Goal: Task Accomplishment & Management: Use online tool/utility

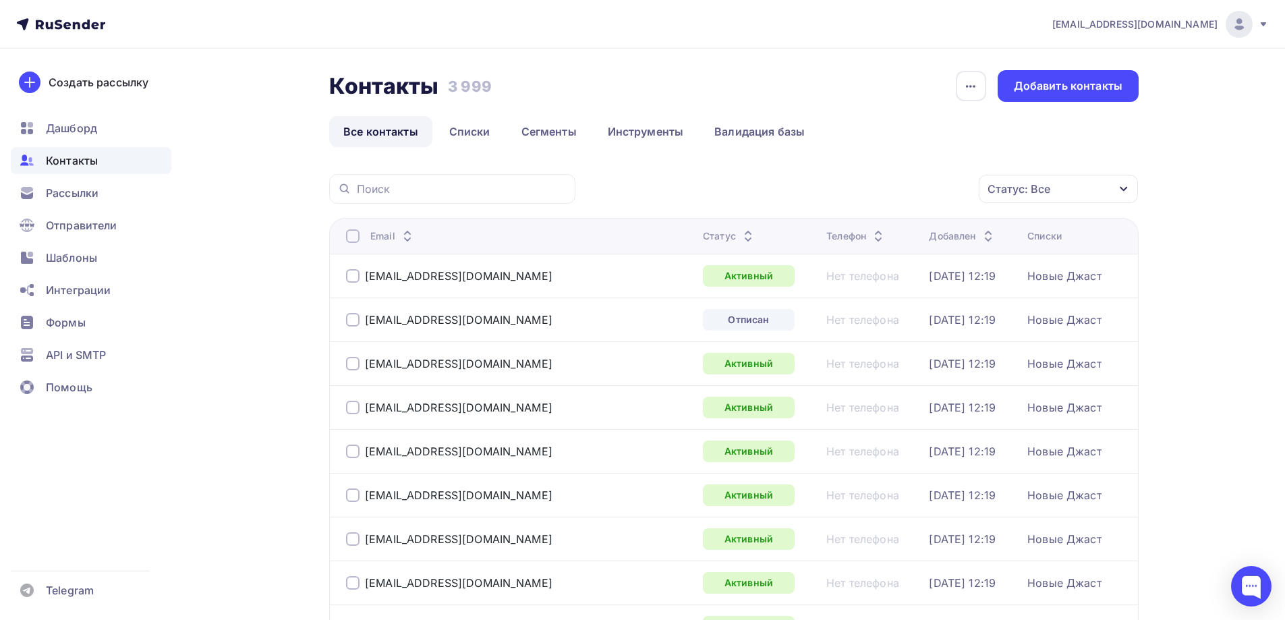
click at [89, 196] on span "Рассылки" at bounding box center [72, 193] width 53 height 16
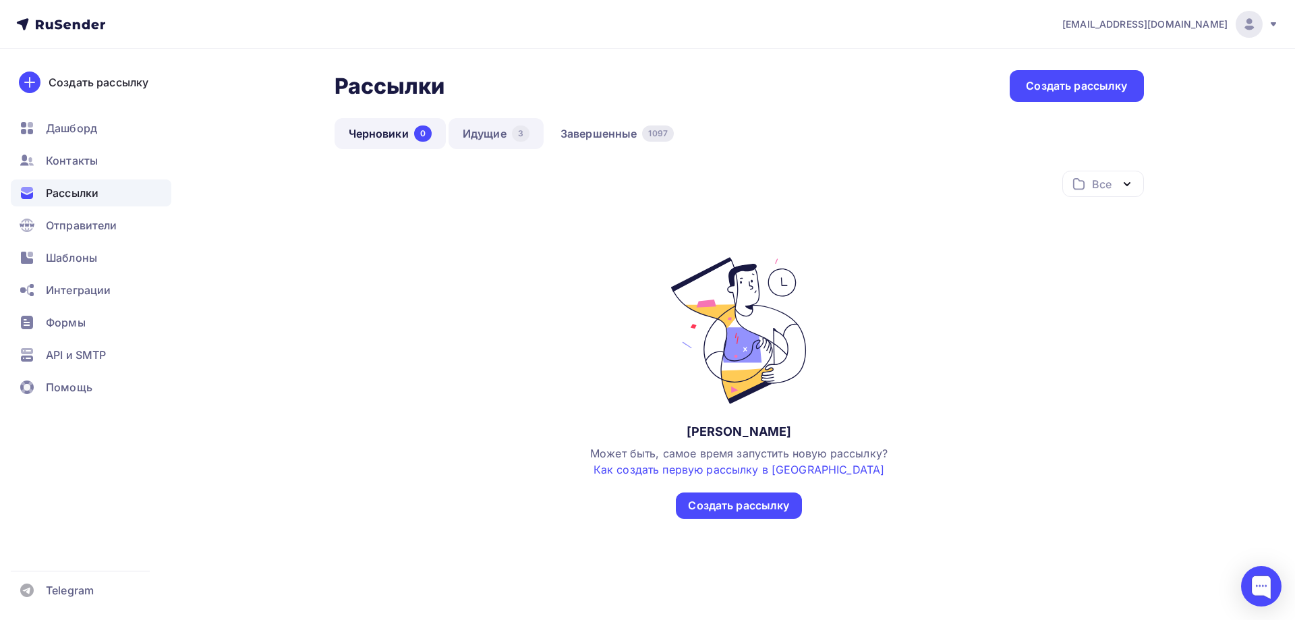
click at [496, 132] on link "Идущие 3" at bounding box center [496, 133] width 95 height 31
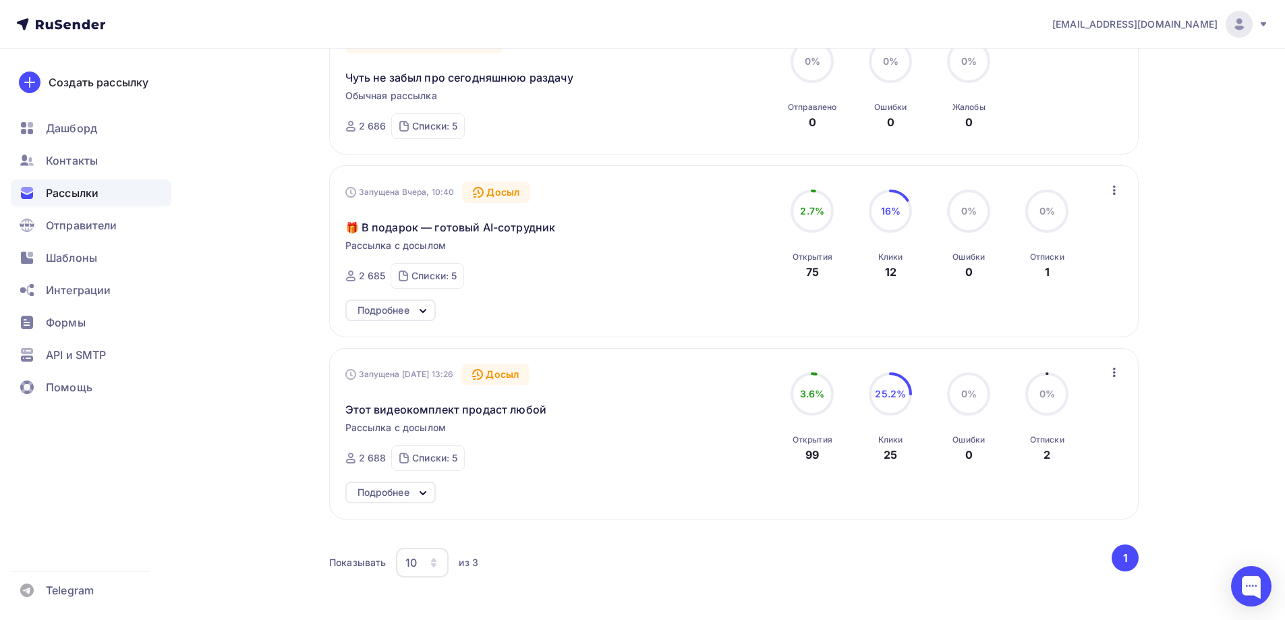
scroll to position [202, 0]
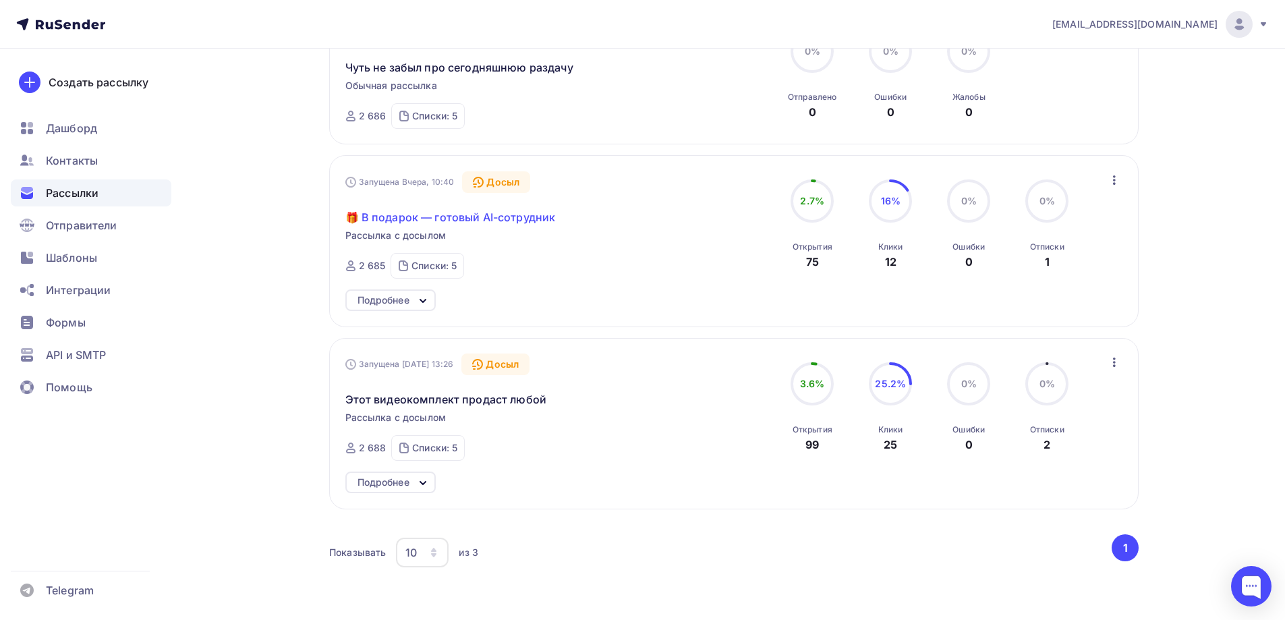
click at [424, 219] on span "🎁 В подарок — готовый AI-сотрудник" at bounding box center [450, 217] width 210 height 16
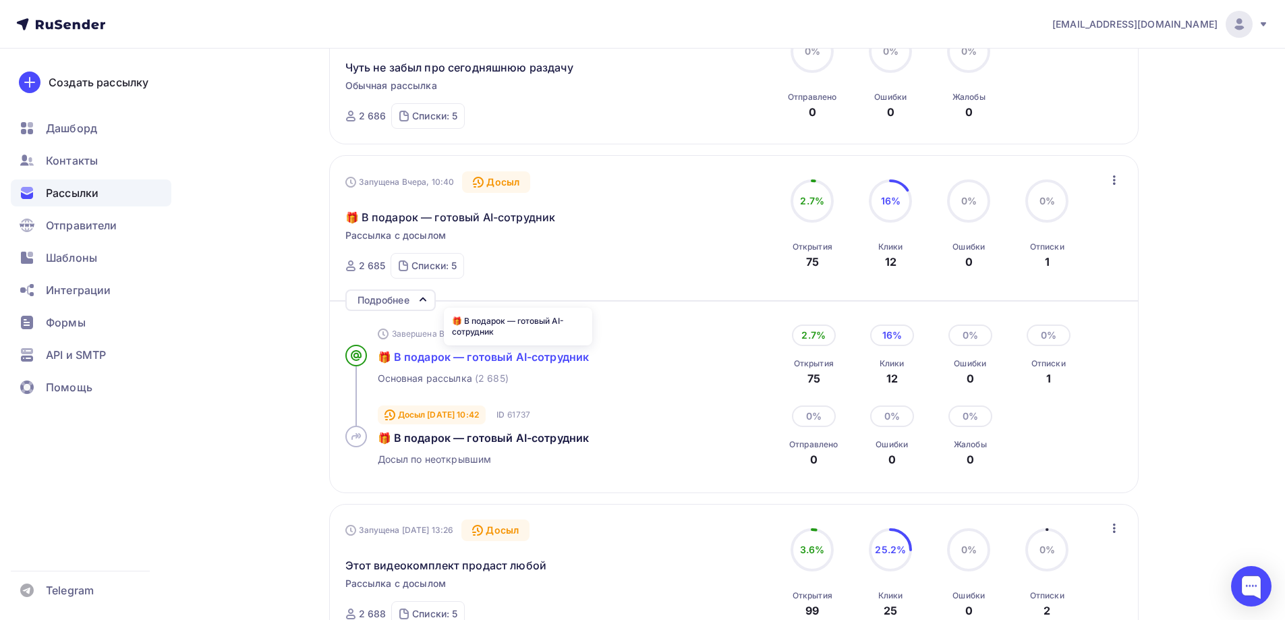
click at [431, 360] on span "🎁 В подарок — готовый AI-сотрудник" at bounding box center [484, 356] width 212 height 13
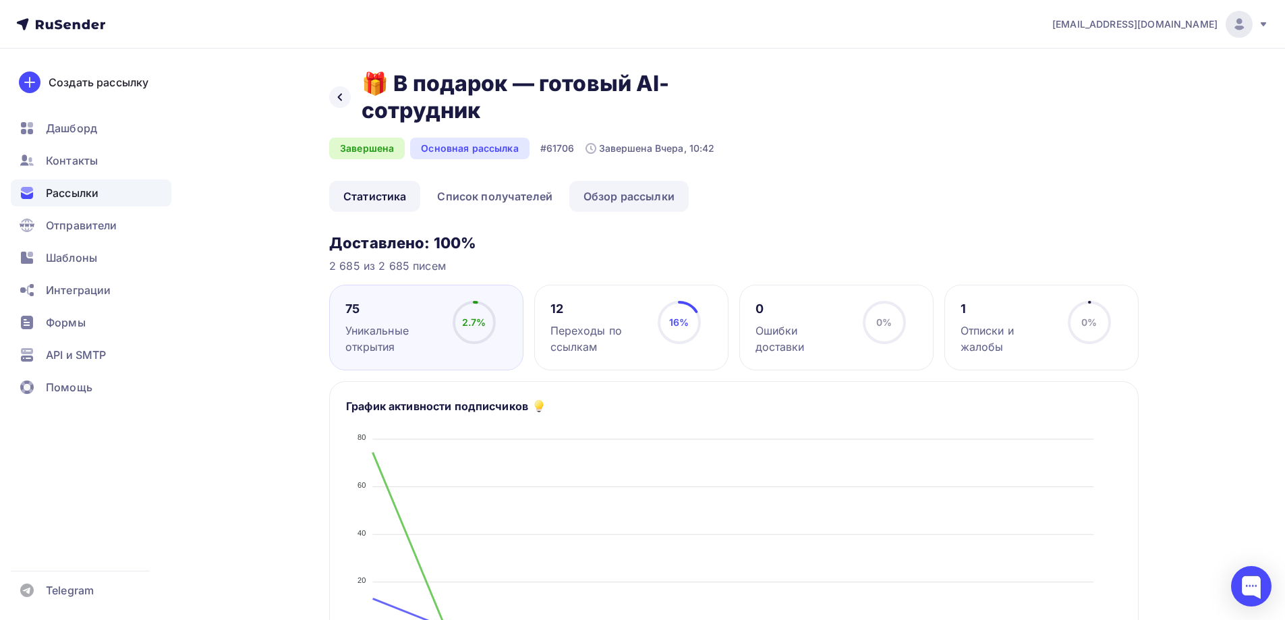
click at [638, 198] on link "Обзор рассылки" at bounding box center [628, 196] width 119 height 31
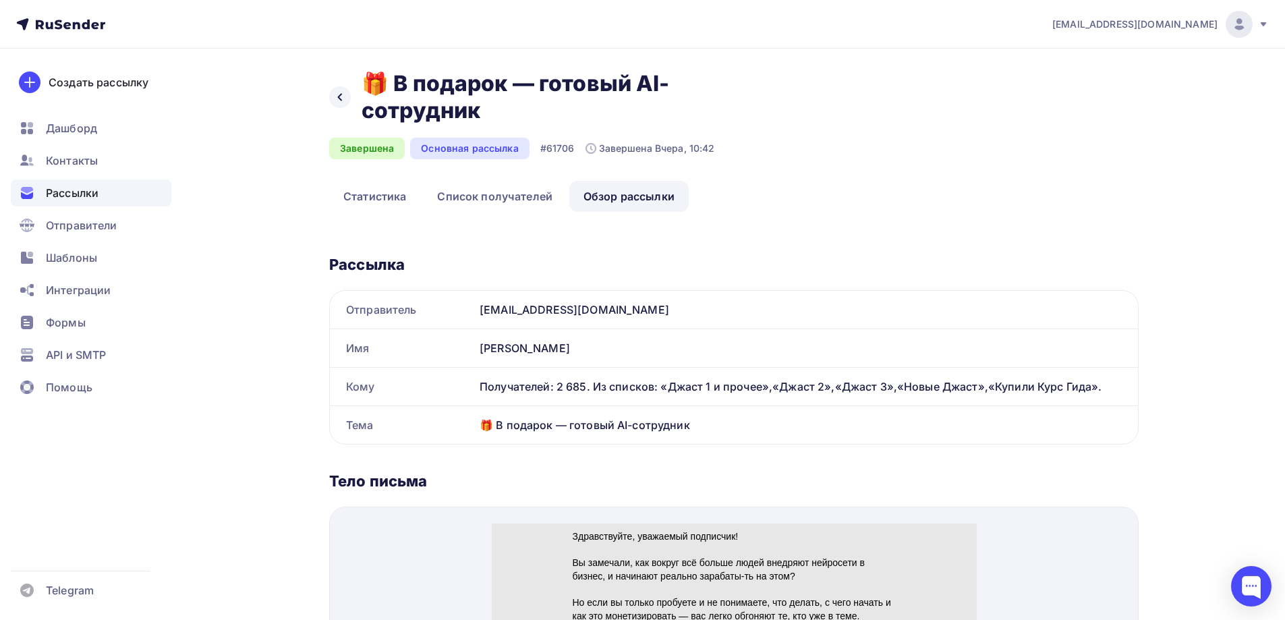
drag, startPoint x: 486, startPoint y: 112, endPoint x: 366, endPoint y: 85, distance: 123.1
click at [366, 85] on h2 "🎁 В подарок — готовый AI-сотрудник" at bounding box center [565, 97] width 407 height 54
copy h2 "🎁 В подарок — готовый AI-сотрудник"
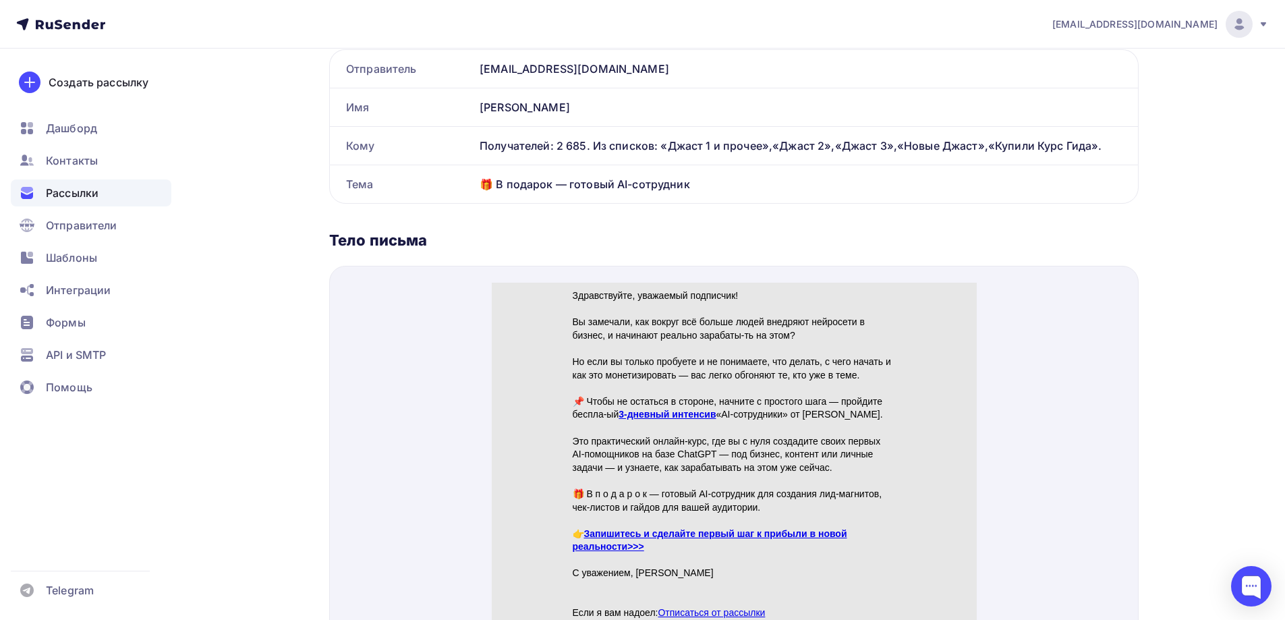
scroll to position [337, 0]
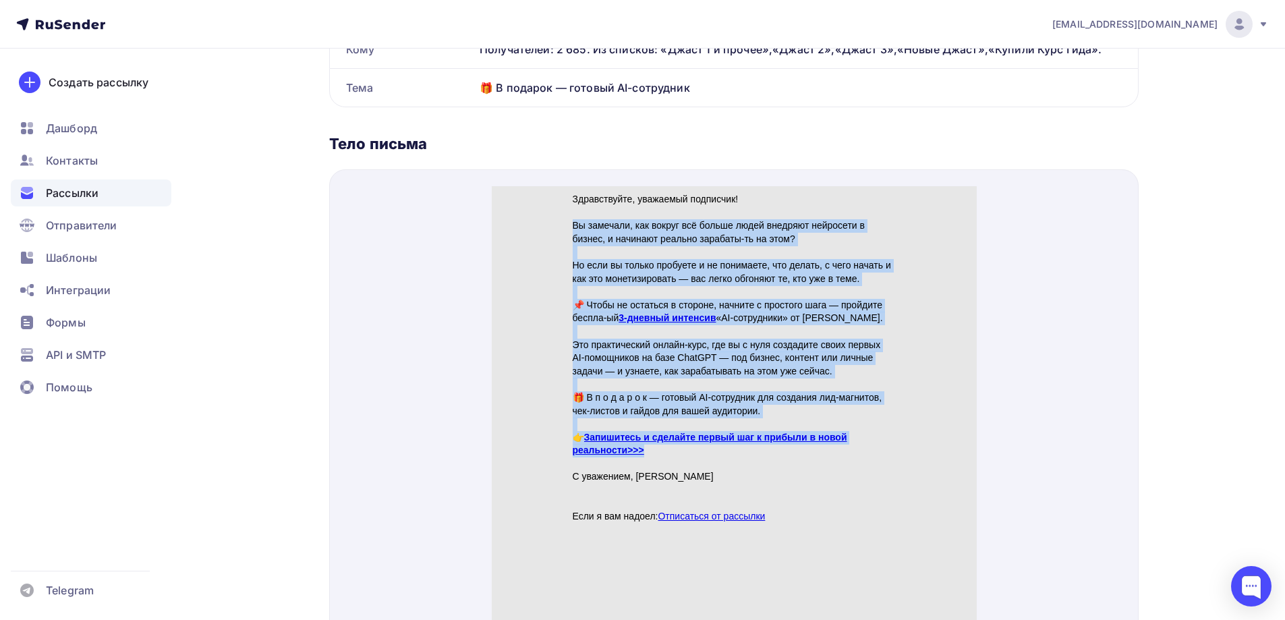
drag, startPoint x: 573, startPoint y: 210, endPoint x: 650, endPoint y: 439, distance: 240.7
click at [650, 439] on div "Здравствуйте, уважаемый подписчик! Вы замечали, как вокруг всё больше людей вне…" at bounding box center [734, 342] width 324 height 331
copy div "Lo ipsumdol, sit ametco adi elitse doeiu temporin utlaboree d magnaa, e adminim…"
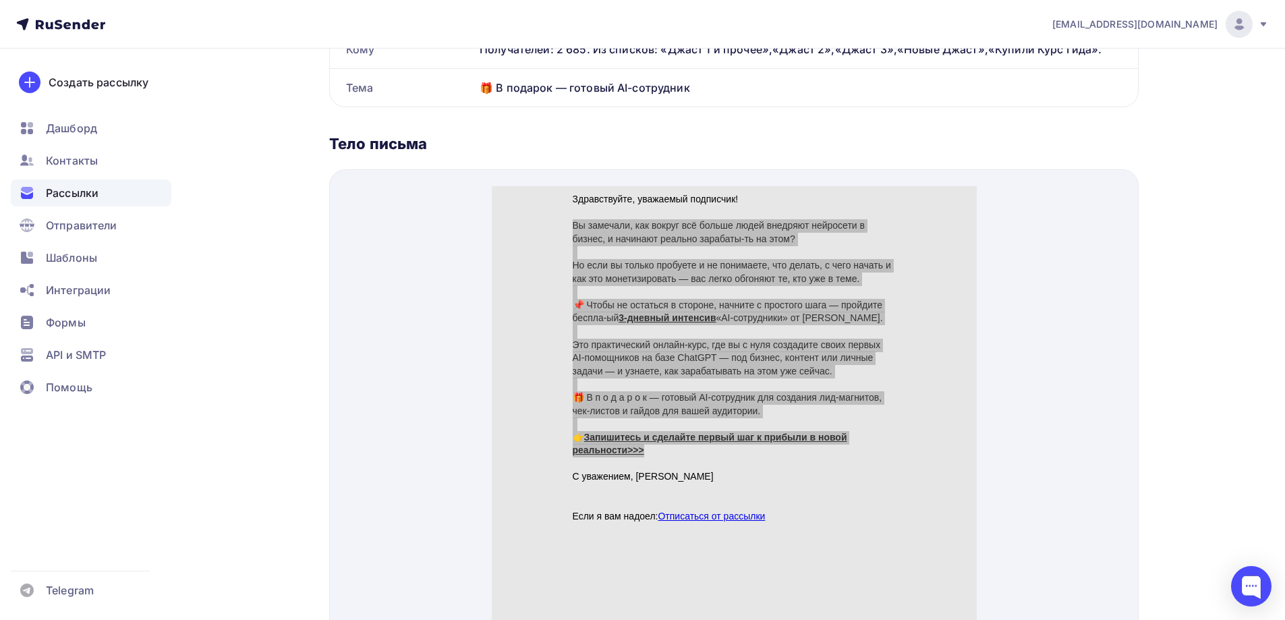
click at [82, 191] on span "Рассылки" at bounding box center [72, 193] width 53 height 16
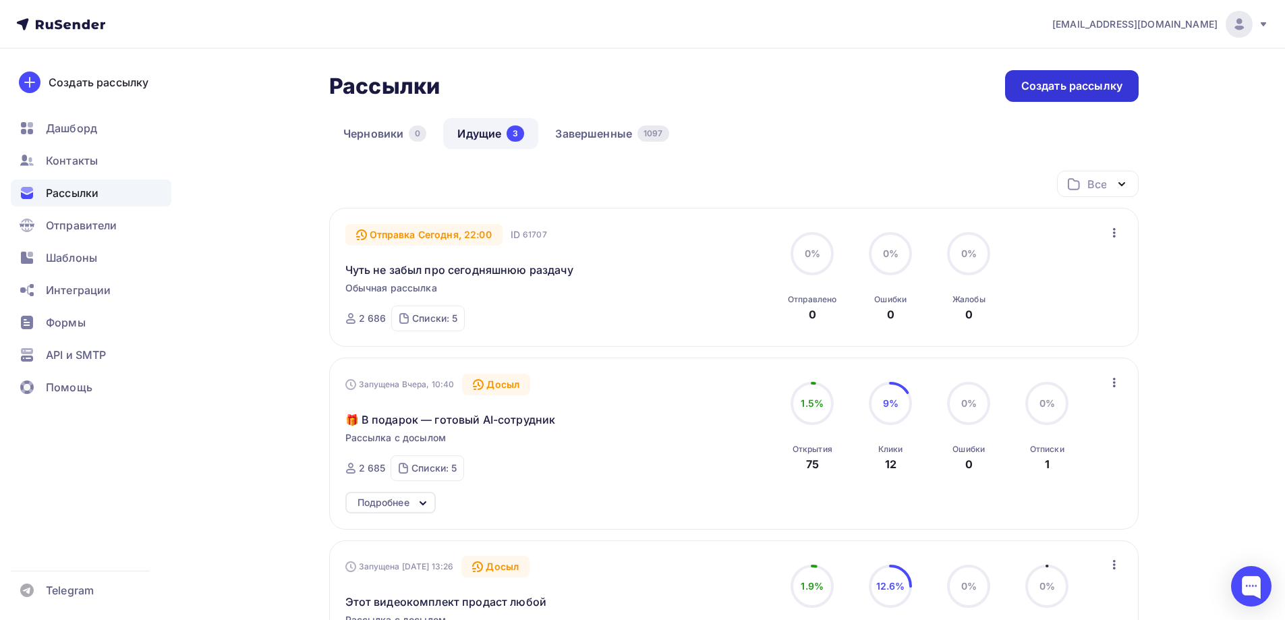
click at [1092, 87] on div "Создать рассылку" at bounding box center [1071, 86] width 101 height 16
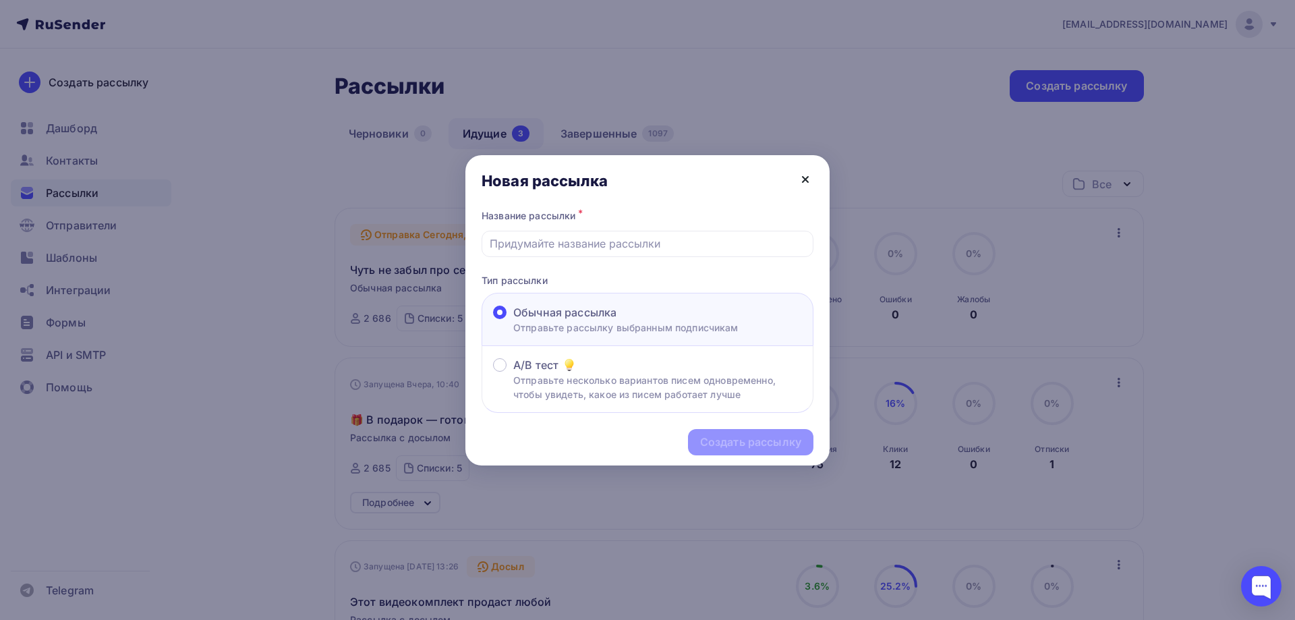
click at [805, 183] on icon at bounding box center [805, 179] width 16 height 16
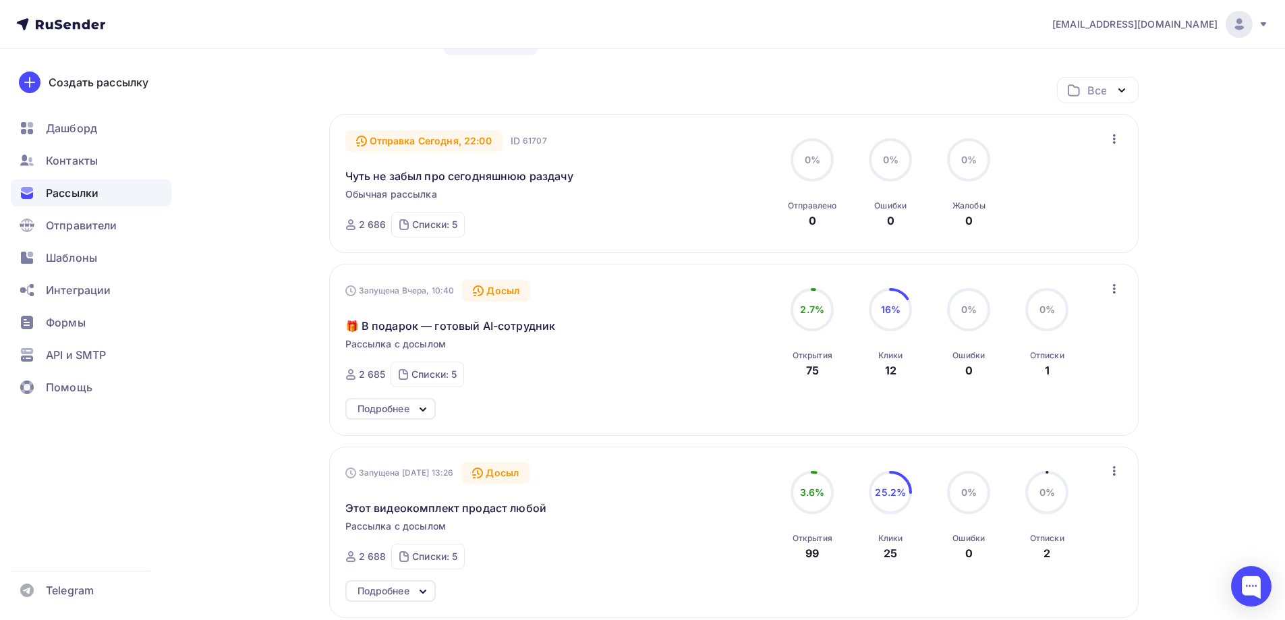
scroll to position [135, 0]
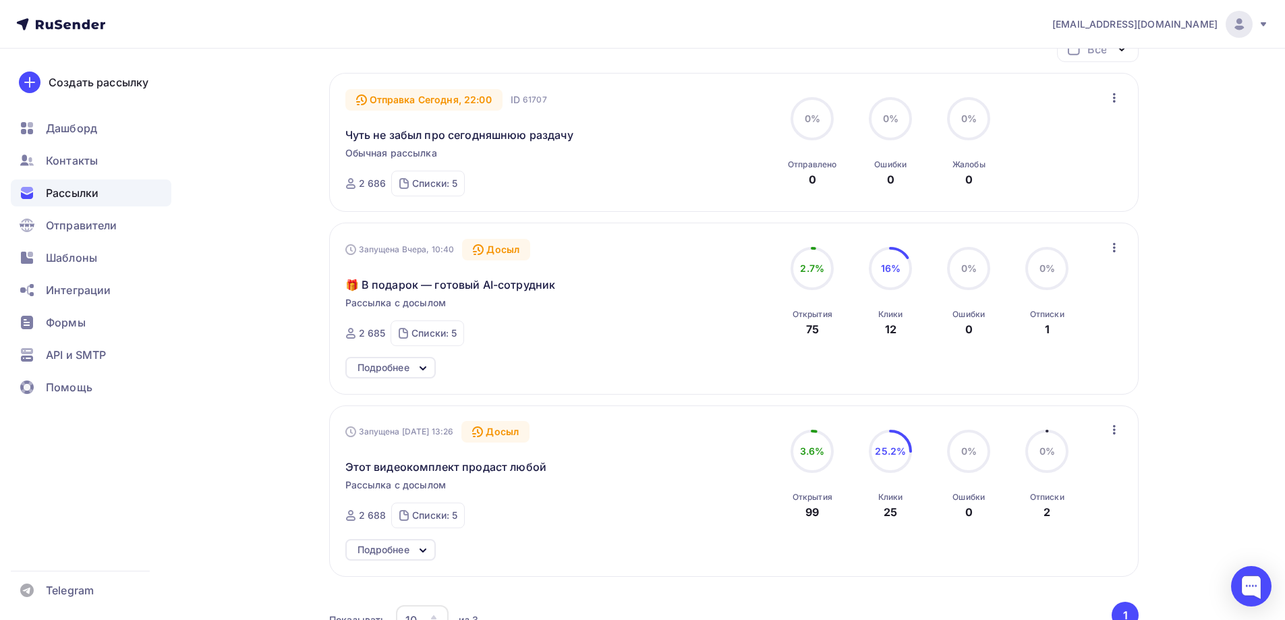
click at [426, 551] on icon at bounding box center [423, 550] width 16 height 16
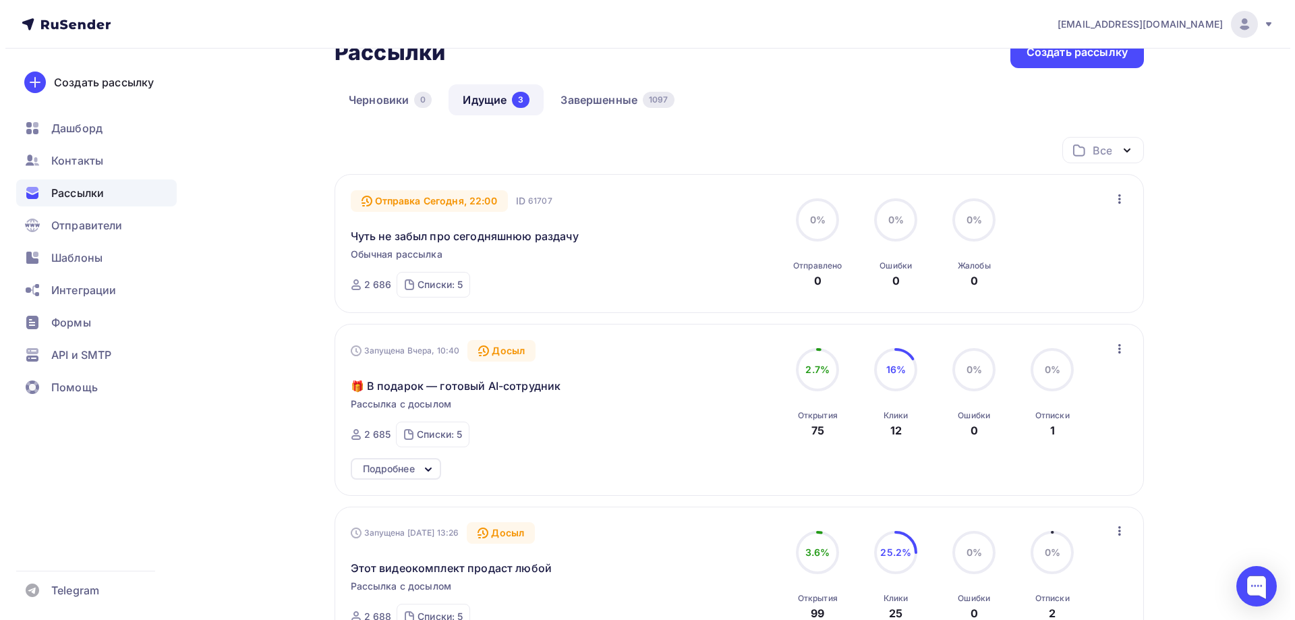
scroll to position [0, 0]
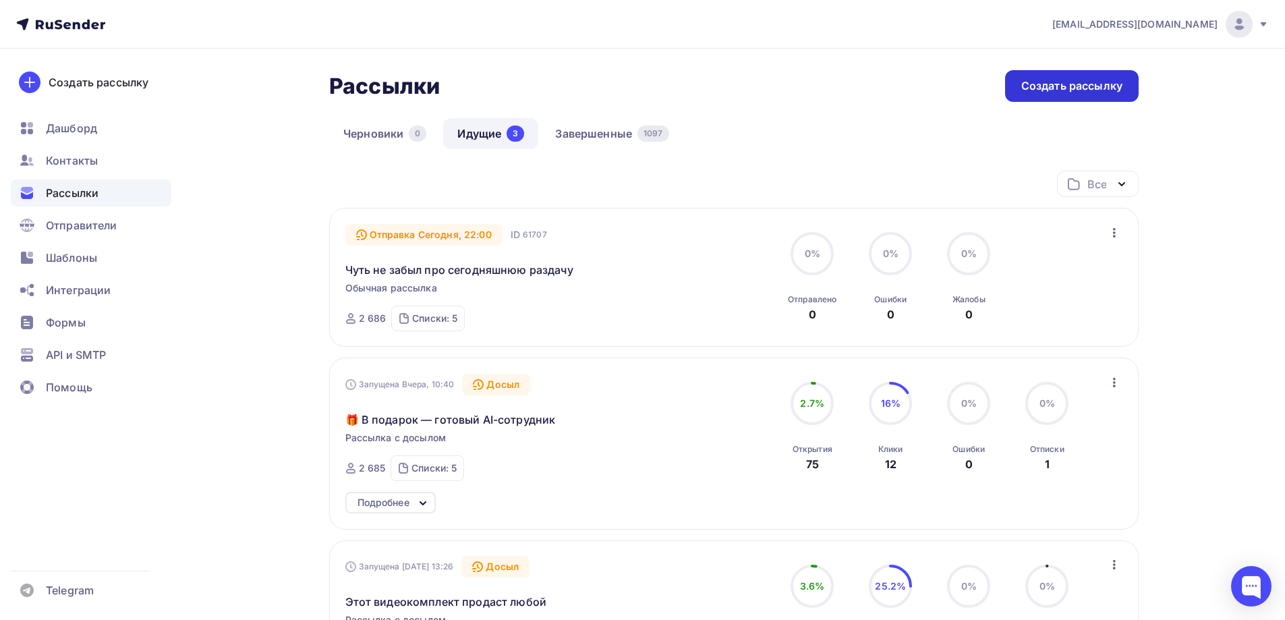
click at [1057, 90] on div "Создать рассылку" at bounding box center [1071, 86] width 101 height 16
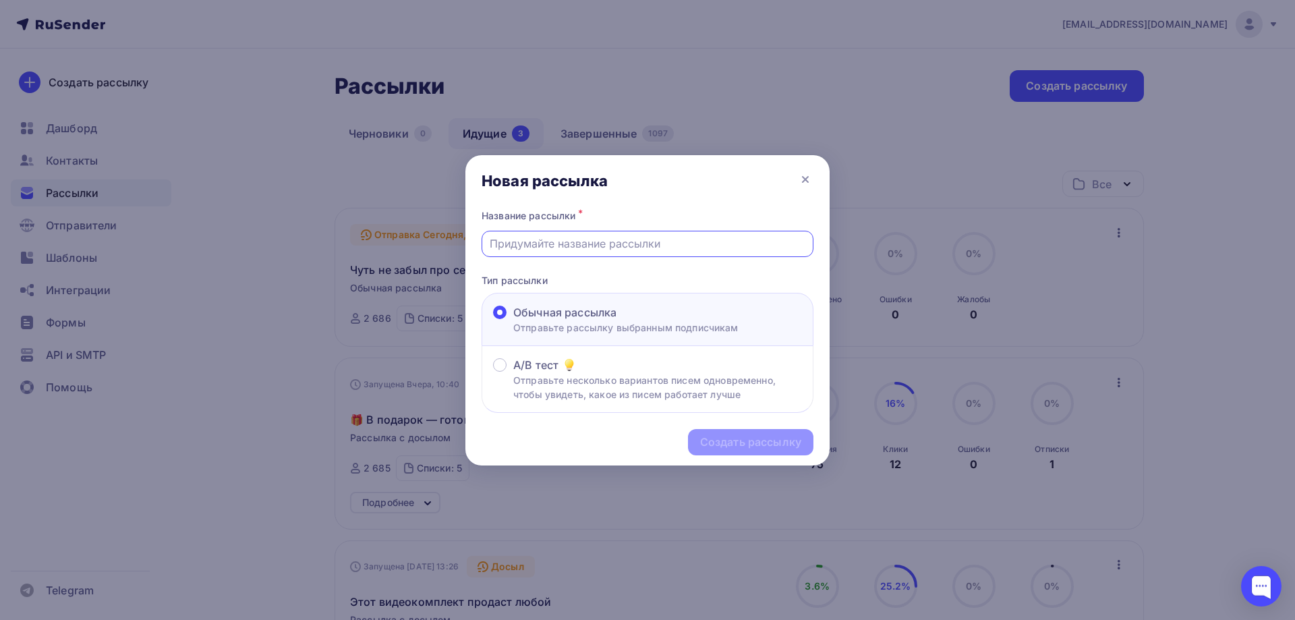
paste input "AI-сотрудники на базе ChatGPT в П О Д А Р О К"
type input "AI-сотрудники на базе ChatGPT в П О Д А Р О К"
click at [717, 434] on div "Создать рассылку" at bounding box center [750, 442] width 125 height 26
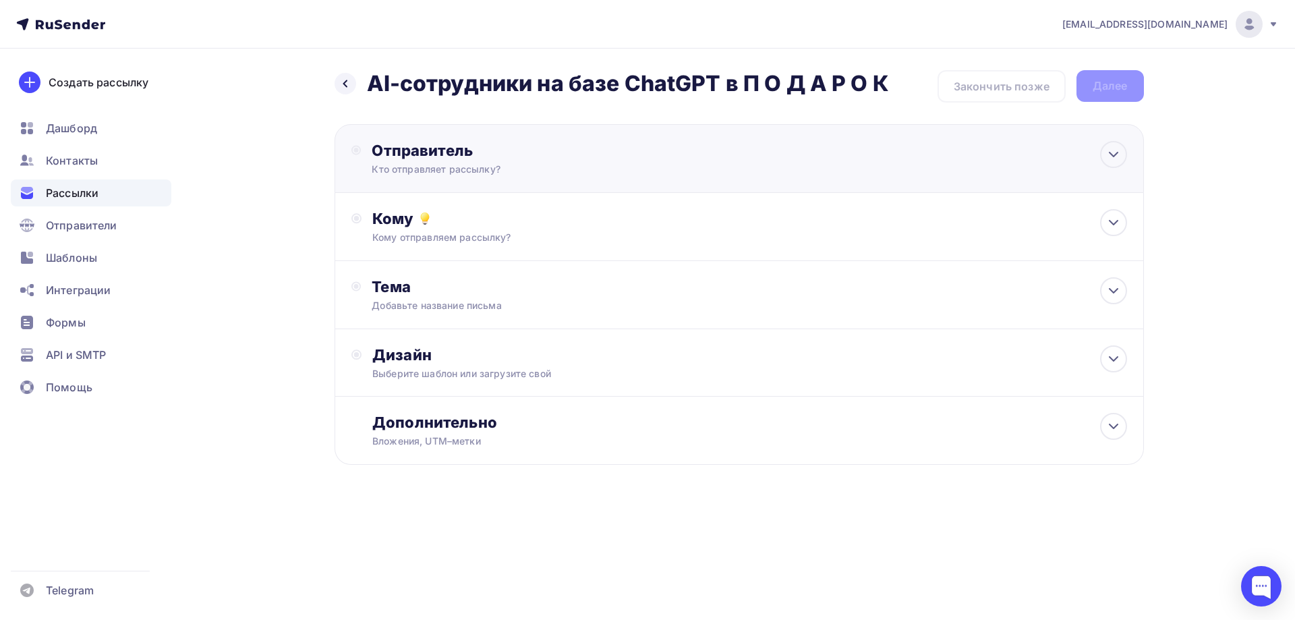
click at [430, 161] on div "Отправитель Кто отправляет рассылку? Email * [EMAIL_ADDRESS][DOMAIN_NAME] [EMAI…" at bounding box center [518, 158] width 292 height 35
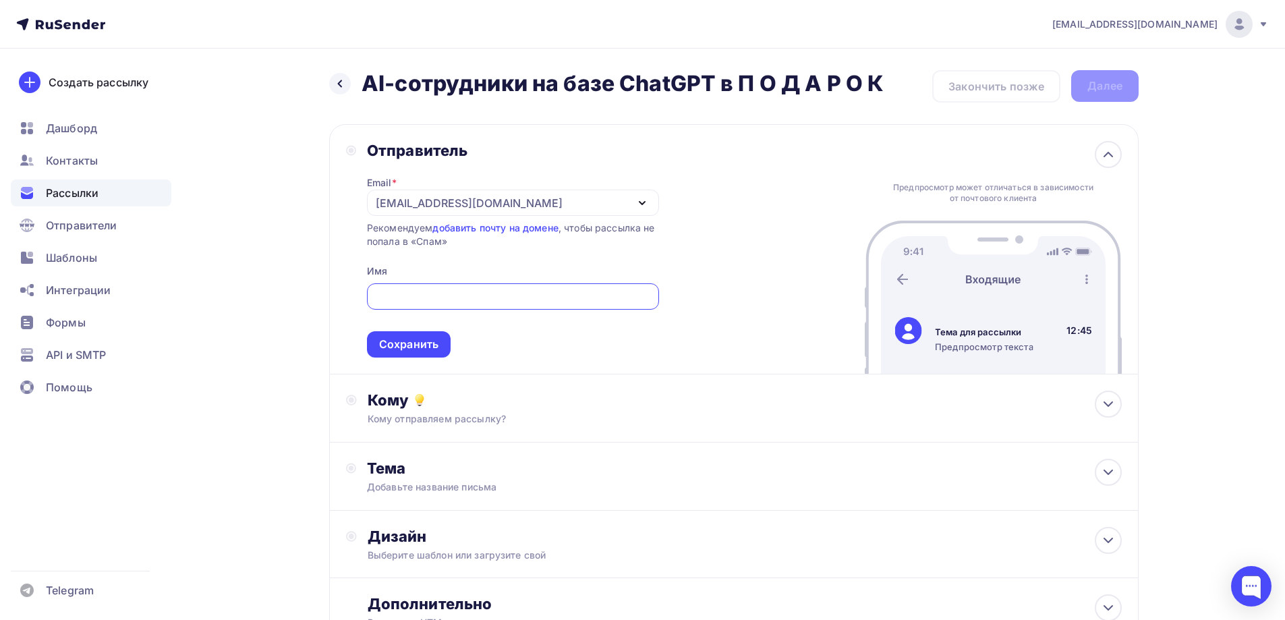
click at [435, 202] on div "[EMAIL_ADDRESS][DOMAIN_NAME]" at bounding box center [469, 203] width 187 height 16
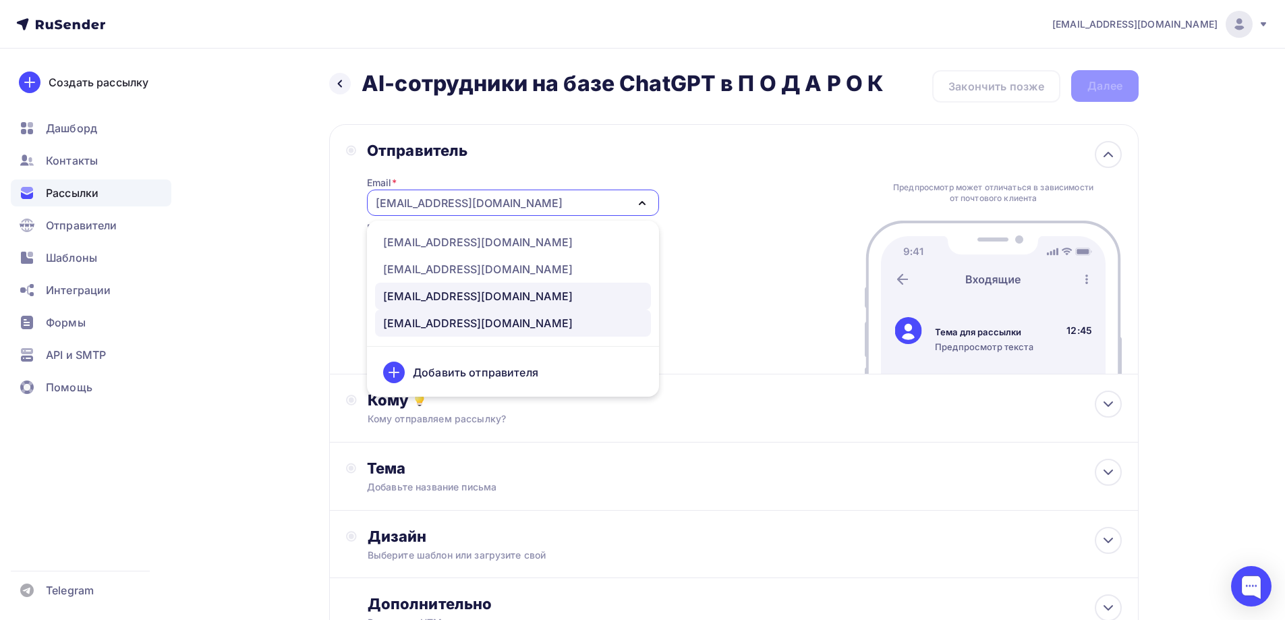
click at [414, 292] on div "[EMAIL_ADDRESS][DOMAIN_NAME]" at bounding box center [478, 296] width 190 height 16
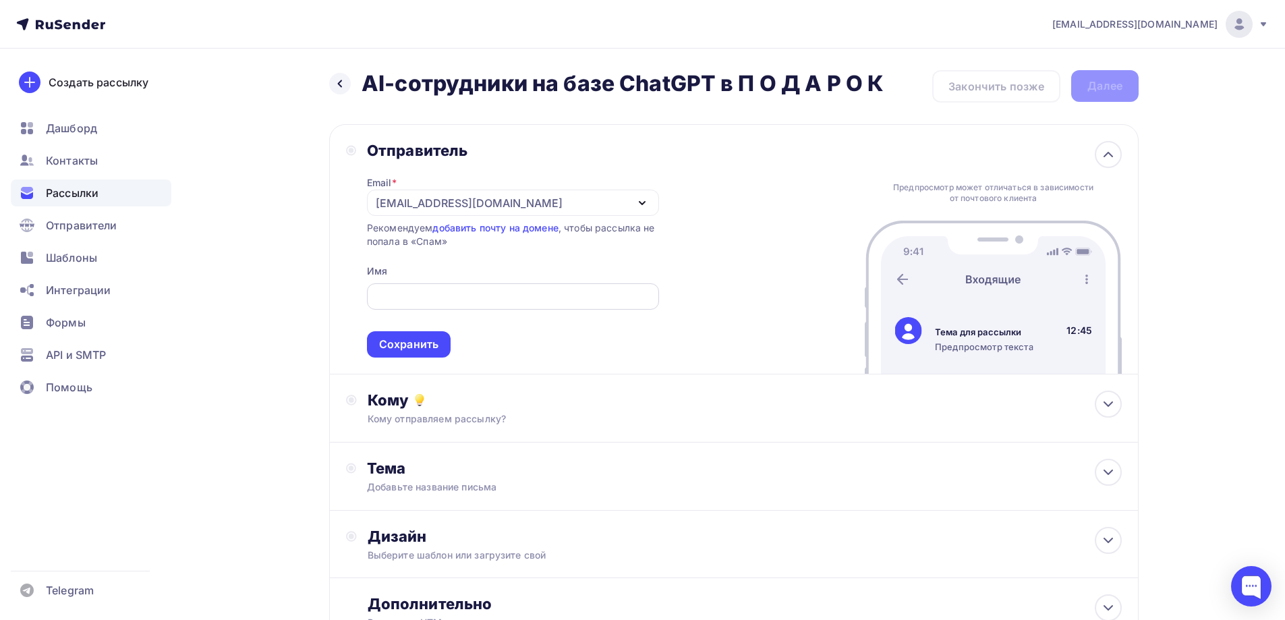
click at [430, 299] on input "text" at bounding box center [512, 297] width 277 height 16
type input "G"
type input "[PERSON_NAME]"
click at [403, 336] on div "Сохранить" at bounding box center [409, 344] width 84 height 26
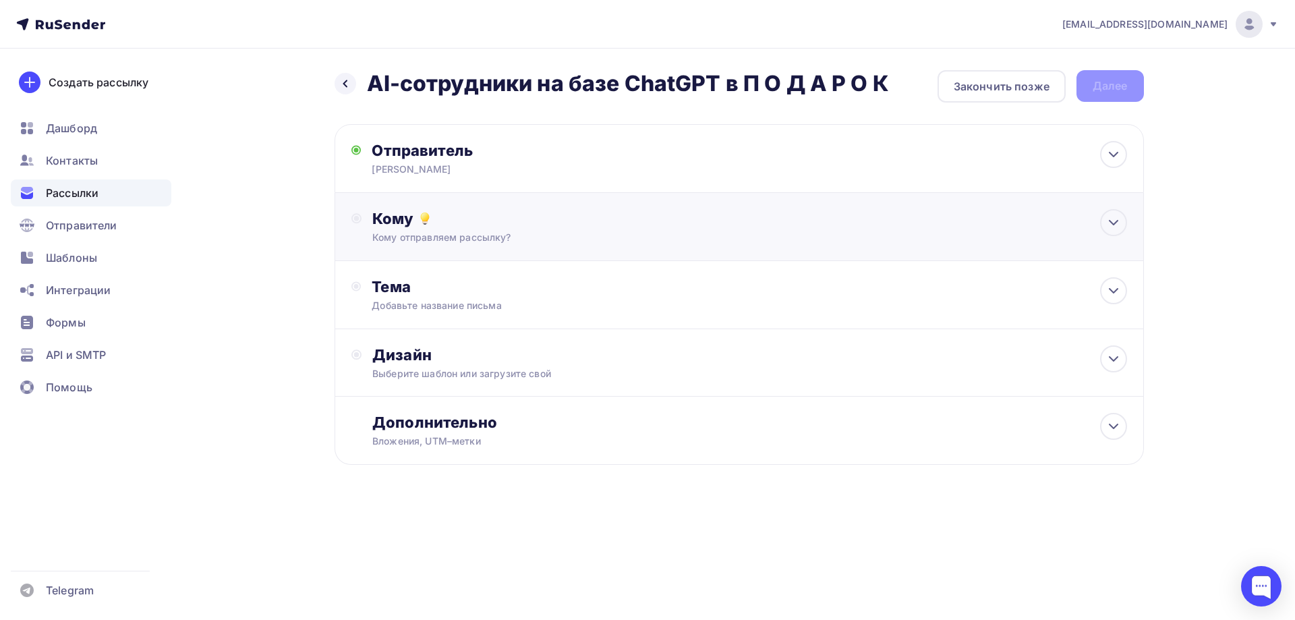
click at [396, 231] on div "Кому отправляем рассылку?" at bounding box center [711, 237] width 679 height 13
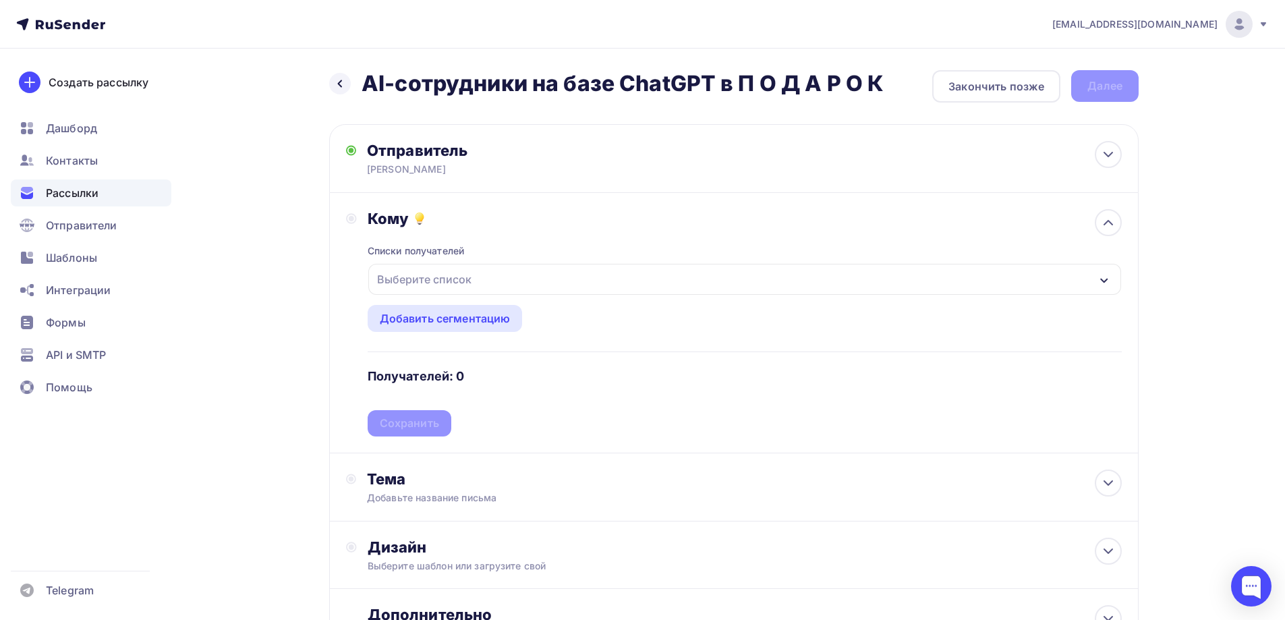
click at [397, 277] on div "Выберите список" at bounding box center [424, 279] width 105 height 24
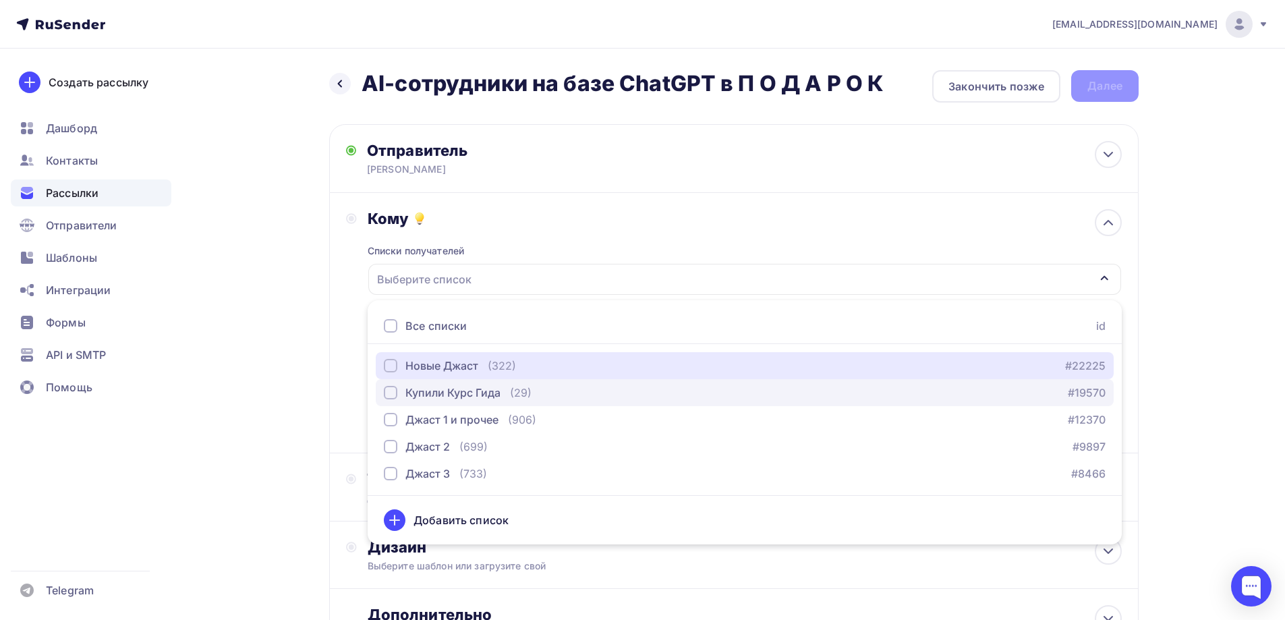
drag, startPoint x: 390, startPoint y: 365, endPoint x: 391, endPoint y: 390, distance: 25.0
click at [390, 366] on div "button" at bounding box center [390, 365] width 13 height 13
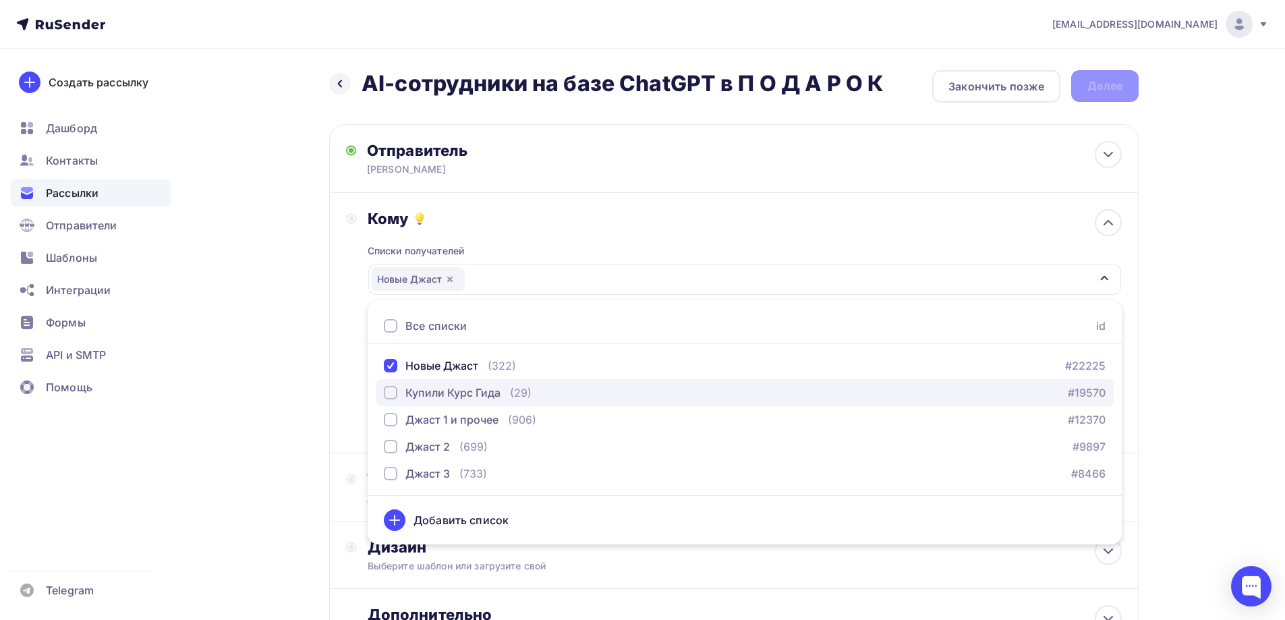
drag, startPoint x: 391, startPoint y: 395, endPoint x: 391, endPoint y: 404, distance: 8.8
click at [391, 397] on div "button" at bounding box center [390, 392] width 13 height 13
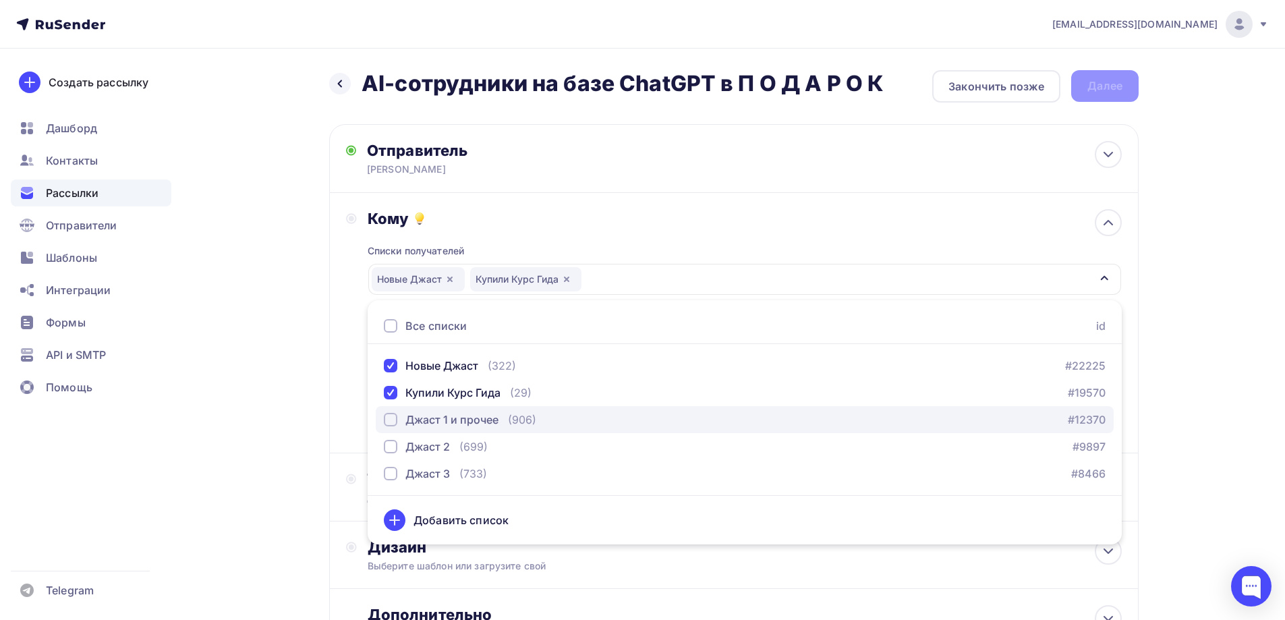
drag, startPoint x: 389, startPoint y: 421, endPoint x: 392, endPoint y: 432, distance: 11.3
click at [389, 424] on div "button" at bounding box center [390, 419] width 13 height 13
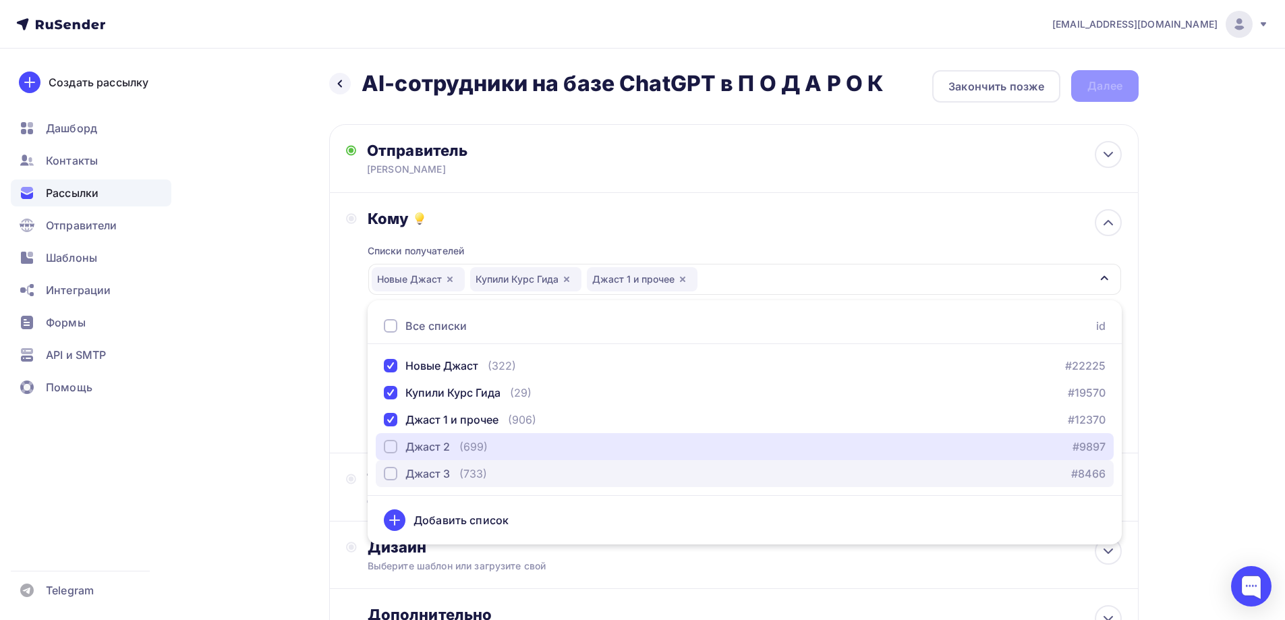
drag, startPoint x: 391, startPoint y: 445, endPoint x: 392, endPoint y: 468, distance: 23.6
click at [391, 451] on div "button" at bounding box center [390, 446] width 13 height 13
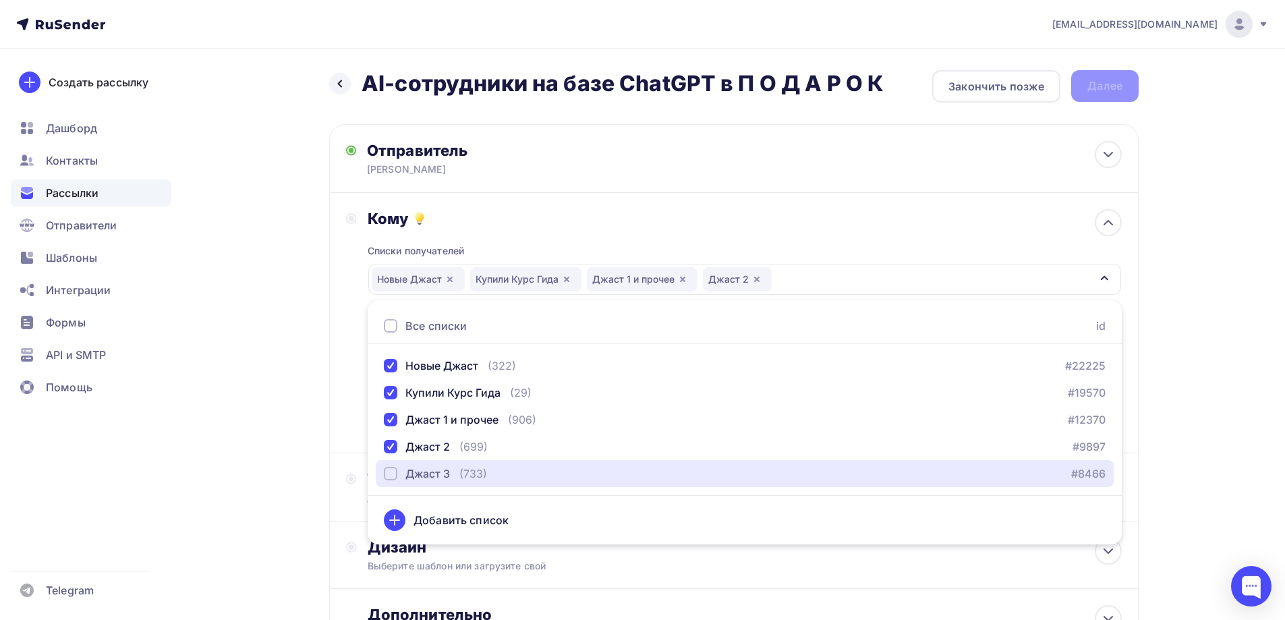
drag, startPoint x: 392, startPoint y: 472, endPoint x: 371, endPoint y: 481, distance: 22.9
click at [392, 472] on div "button" at bounding box center [390, 473] width 13 height 13
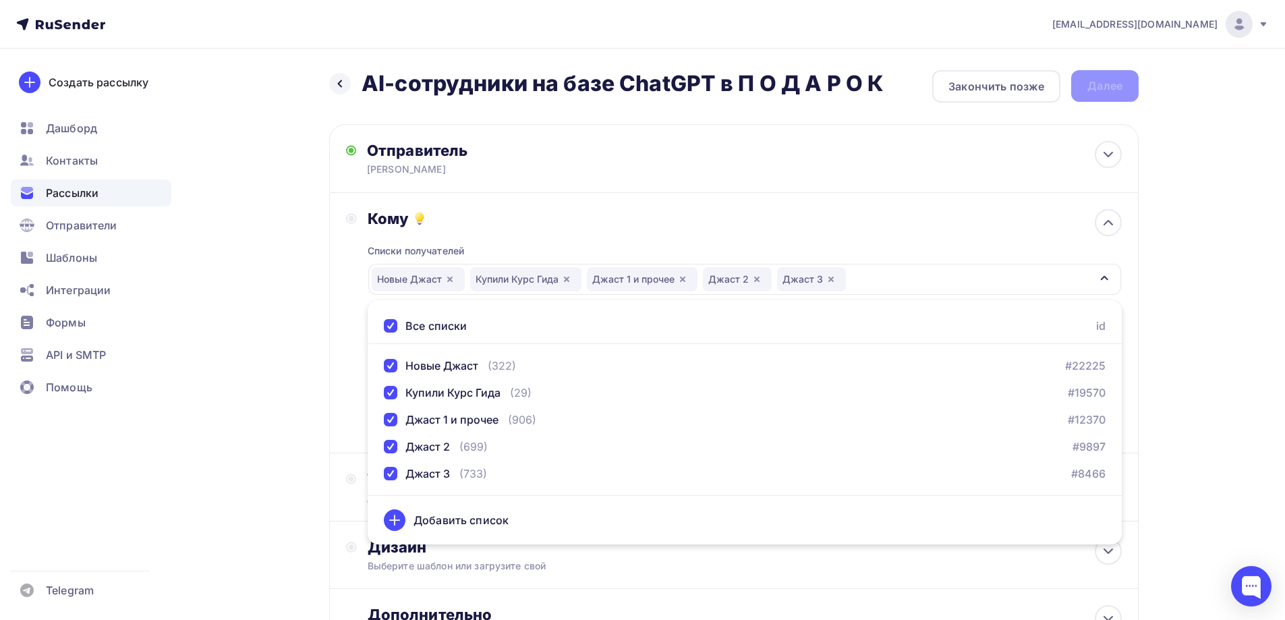
click at [289, 433] on div "Назад AI-сотрудники на базе ChatGPT в П О Д А Р О К AI-сотрудники на базе ChatG…" at bounding box center [643, 397] width 1106 height 696
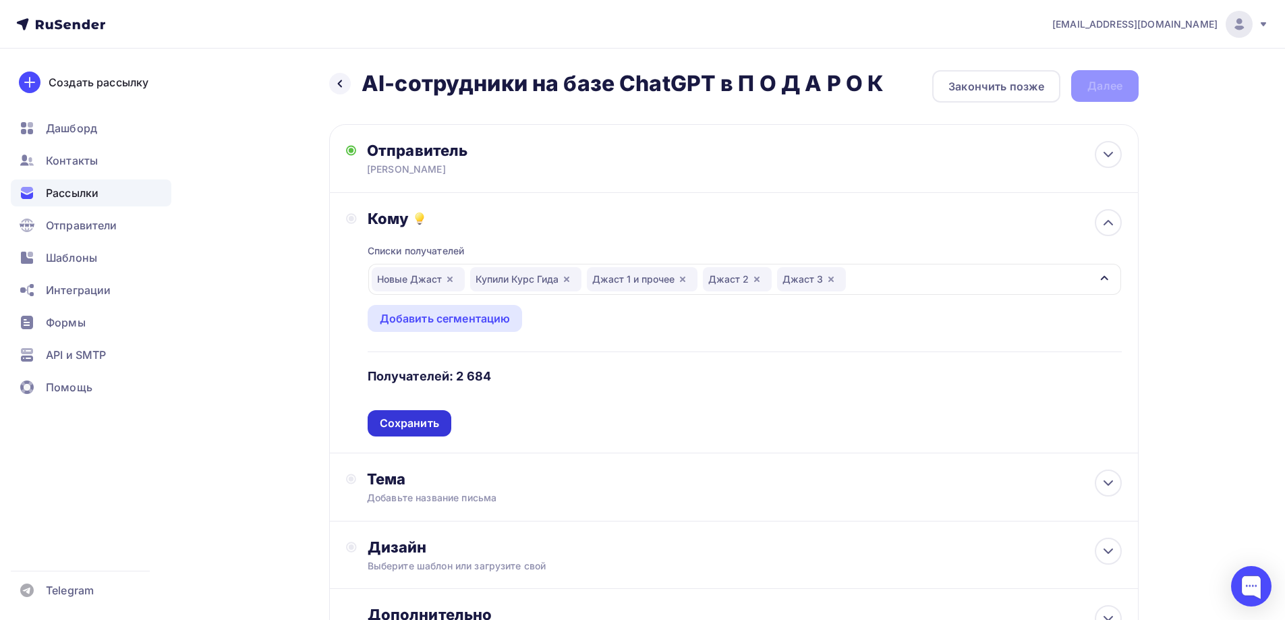
click at [419, 428] on div "Сохранить" at bounding box center [409, 424] width 59 height 16
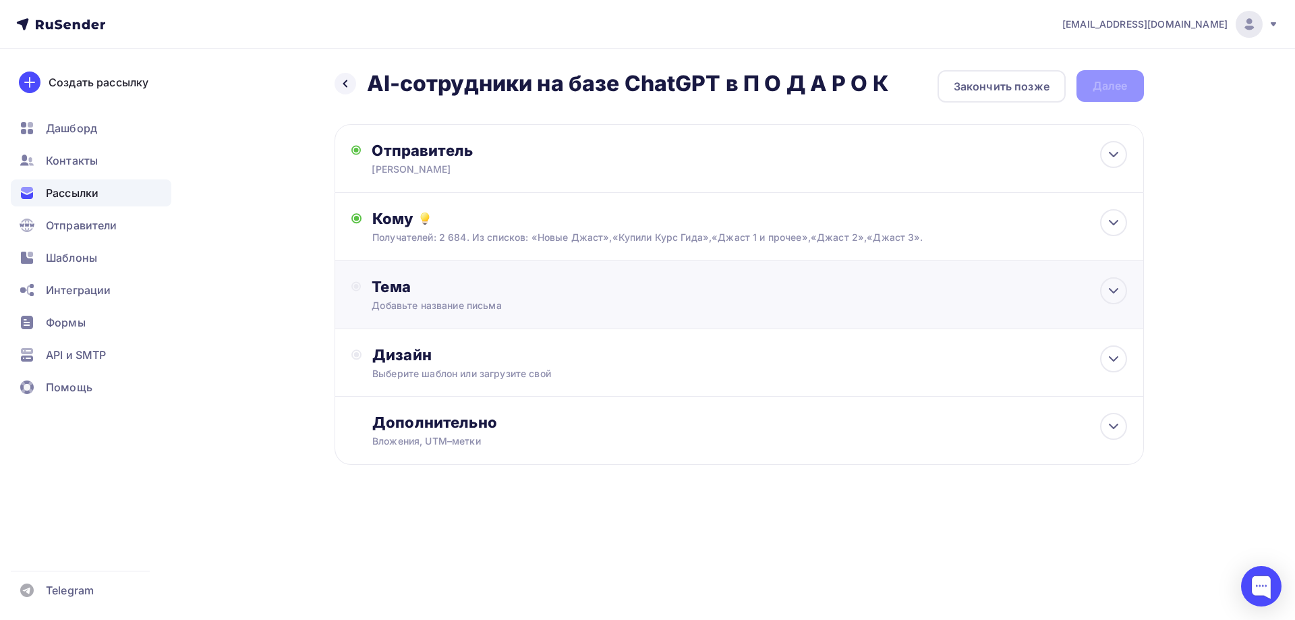
click at [406, 293] on div "Тема" at bounding box center [505, 286] width 266 height 19
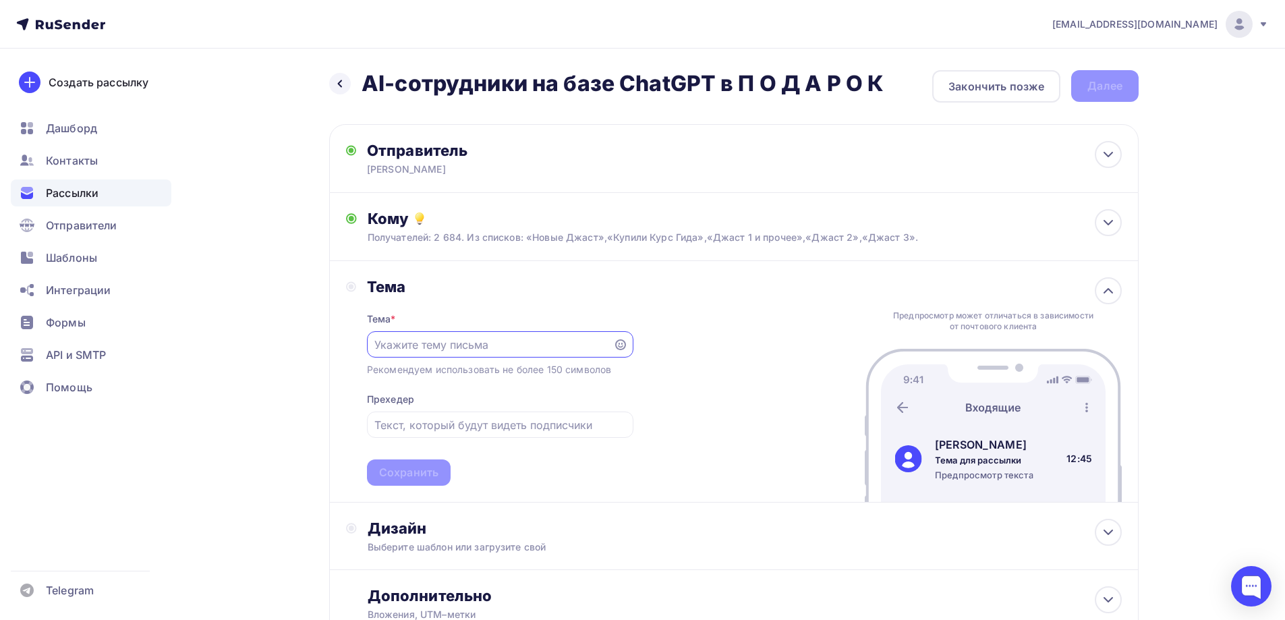
paste input "AI-сотрудники на базе ChatGPT в П О Д А Р О К"
type input "AI-сотрудники на базе ChatGPT в П О Д А Р О К"
click at [403, 476] on div "Сохранить" at bounding box center [408, 473] width 59 height 16
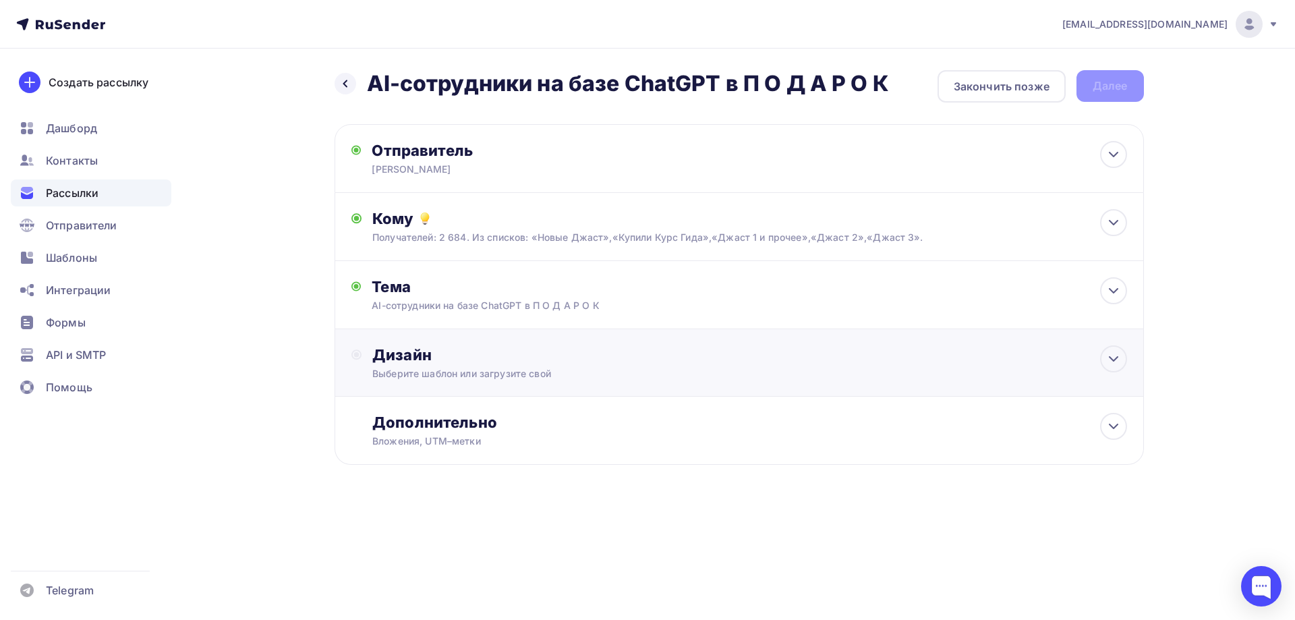
click at [407, 362] on div "Дизайн" at bounding box center [749, 354] width 754 height 19
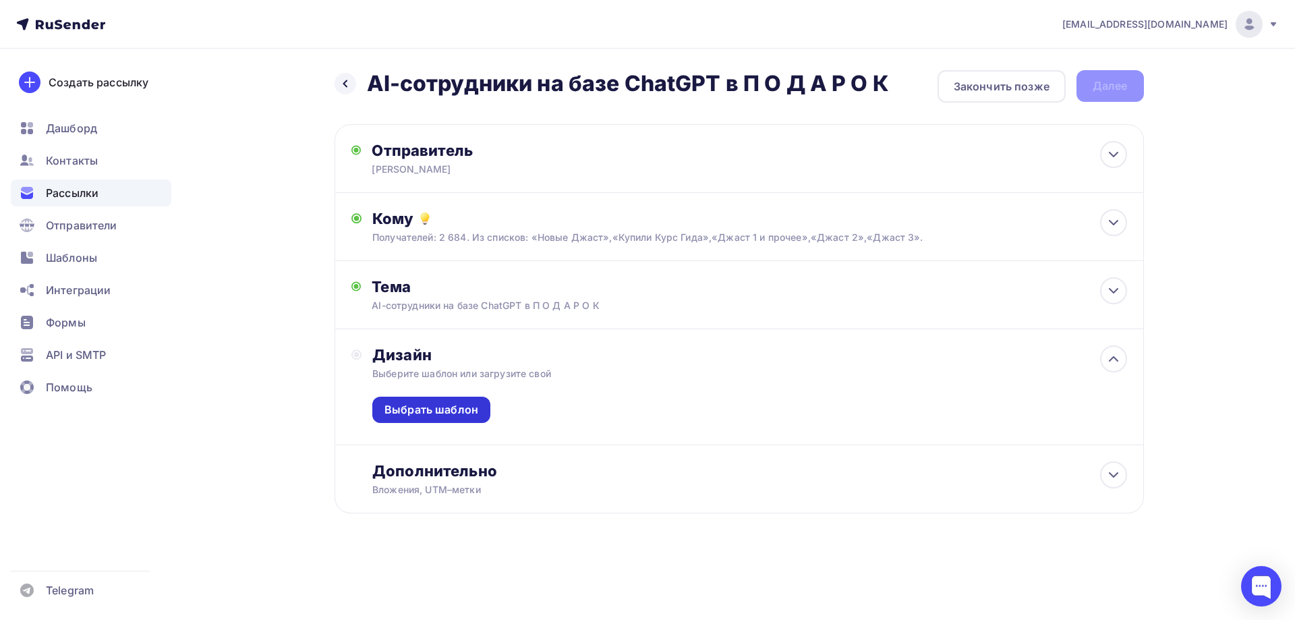
click at [414, 407] on div "Выбрать шаблон" at bounding box center [432, 410] width 94 height 16
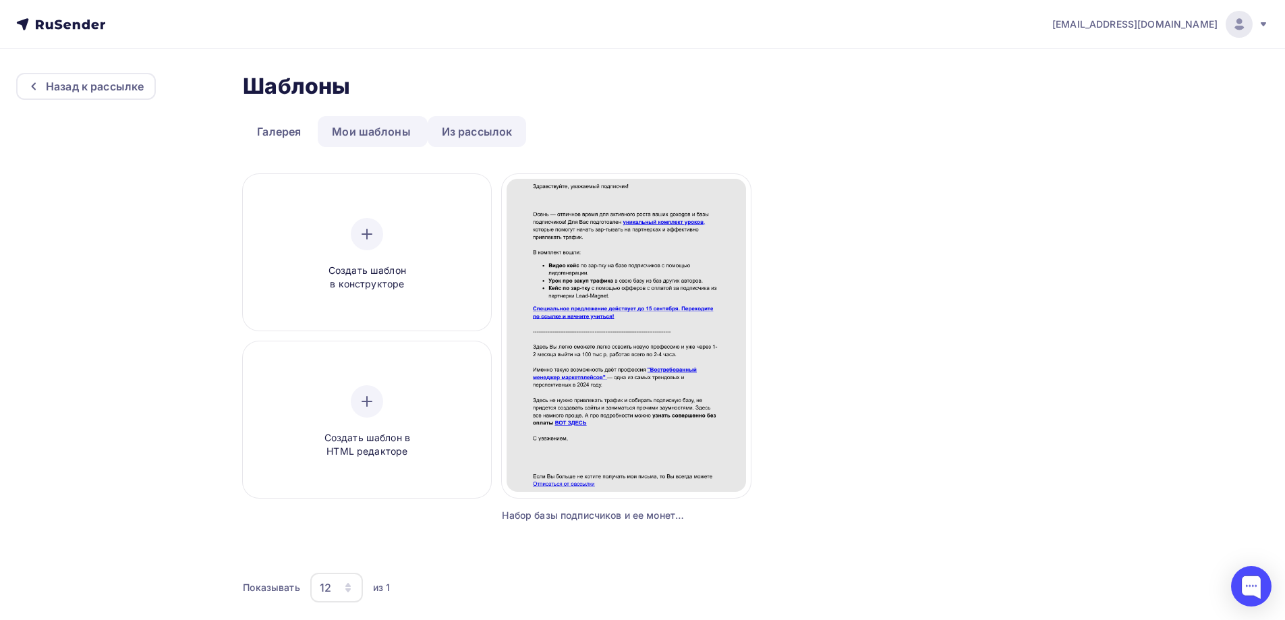
click at [482, 130] on link "Из рассылок" at bounding box center [477, 131] width 99 height 31
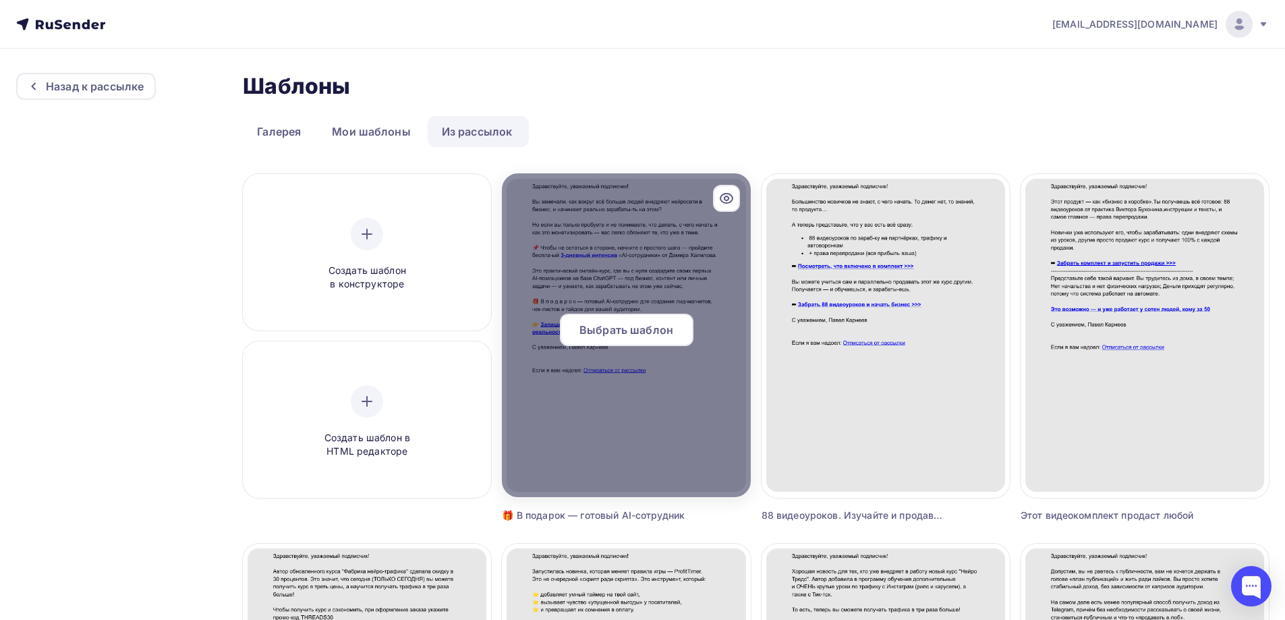
click at [626, 322] on span "Выбрать шаблон" at bounding box center [627, 330] width 94 height 16
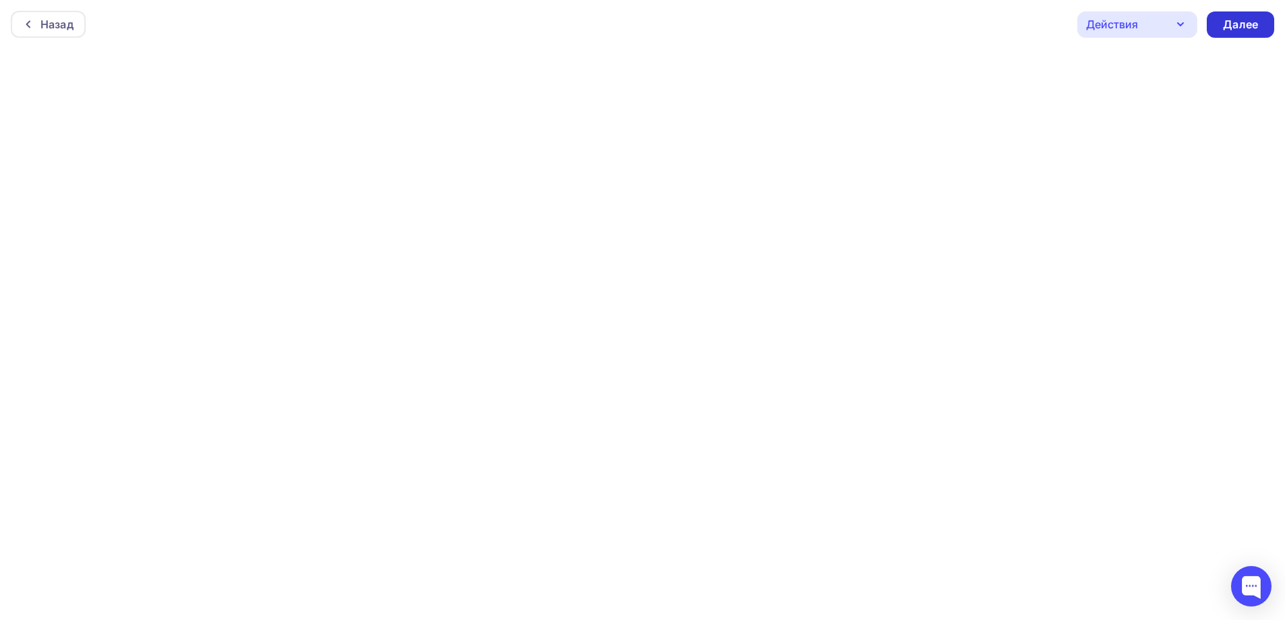
click at [1239, 27] on div "Далее" at bounding box center [1240, 25] width 35 height 16
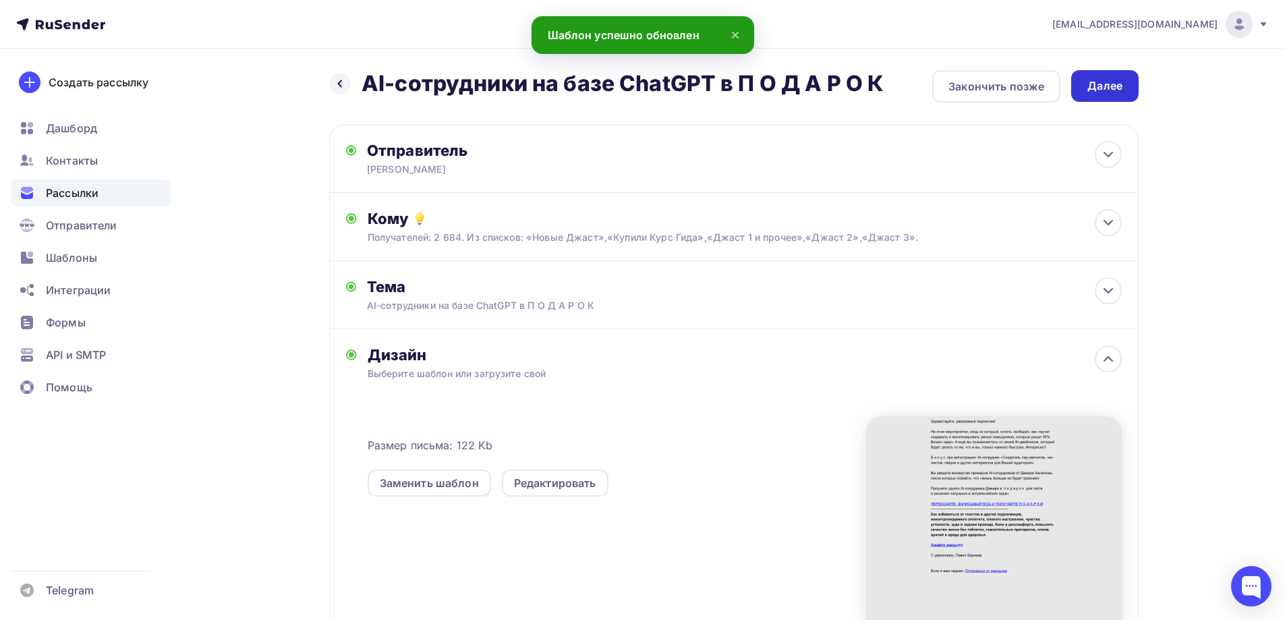
click at [1107, 87] on div "Далее" at bounding box center [1105, 86] width 35 height 16
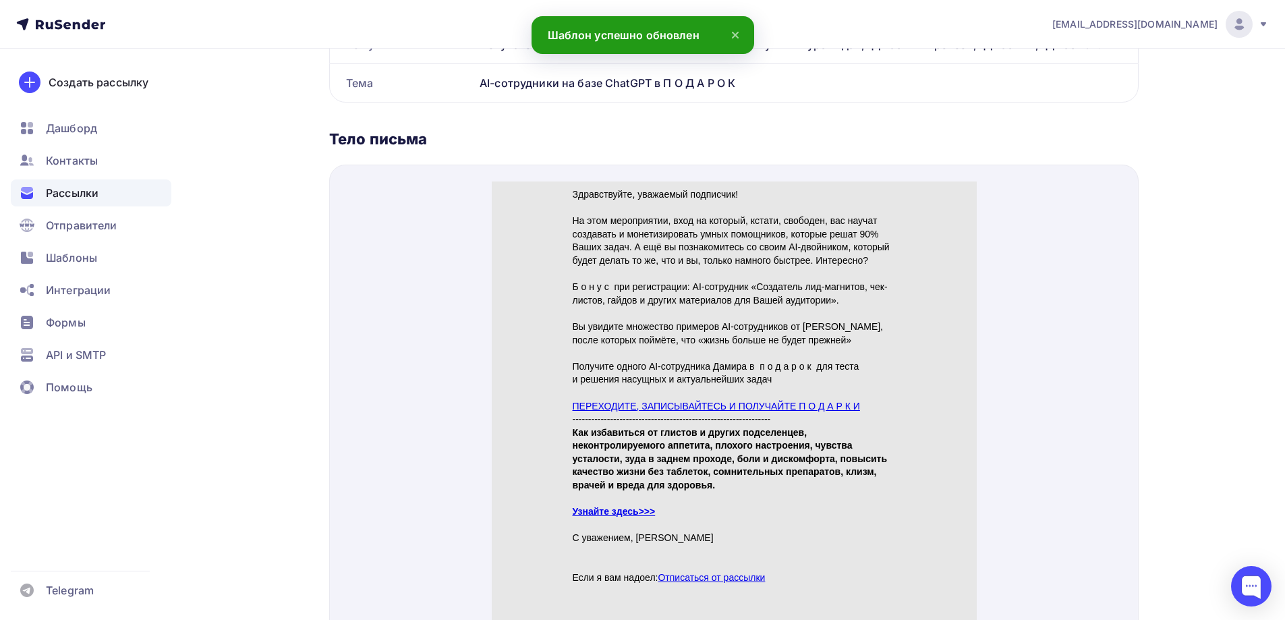
scroll to position [472, 0]
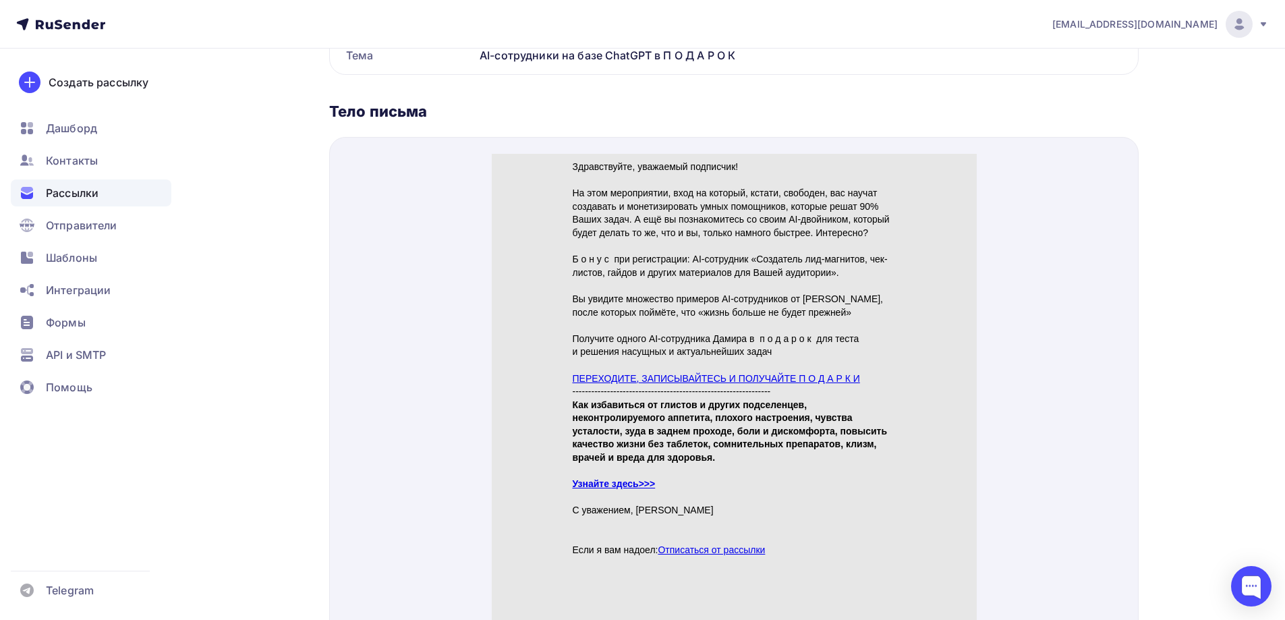
click at [650, 358] on link "ПЕРЕХОДИТЕ, ЗАПИСЫВАЙТЕСЬ И ПОЛУЧАЙТЕ П О Д А Р К И" at bounding box center [715, 362] width 287 height 11
drag, startPoint x: 605, startPoint y: 461, endPoint x: 604, endPoint y: 470, distance: 8.9
click at [604, 467] on p "Узнайте здесь>>>" at bounding box center [734, 467] width 324 height 13
click at [604, 470] on strong "Узнайте здесь>>>" at bounding box center [613, 467] width 83 height 11
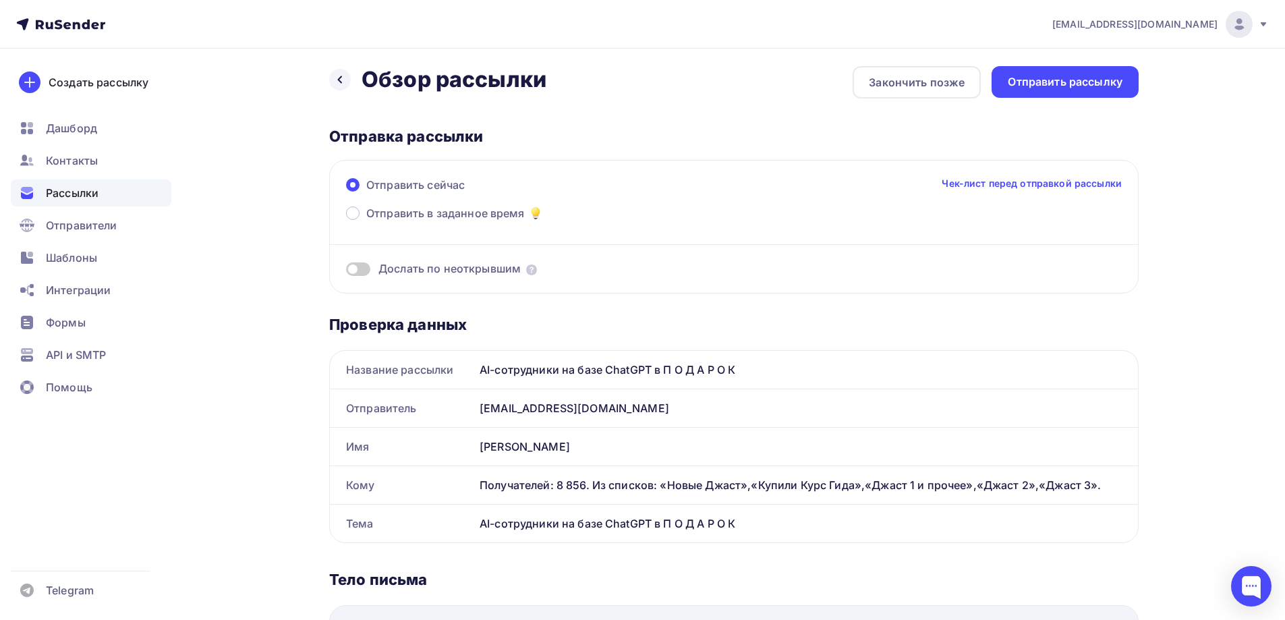
scroll to position [0, 0]
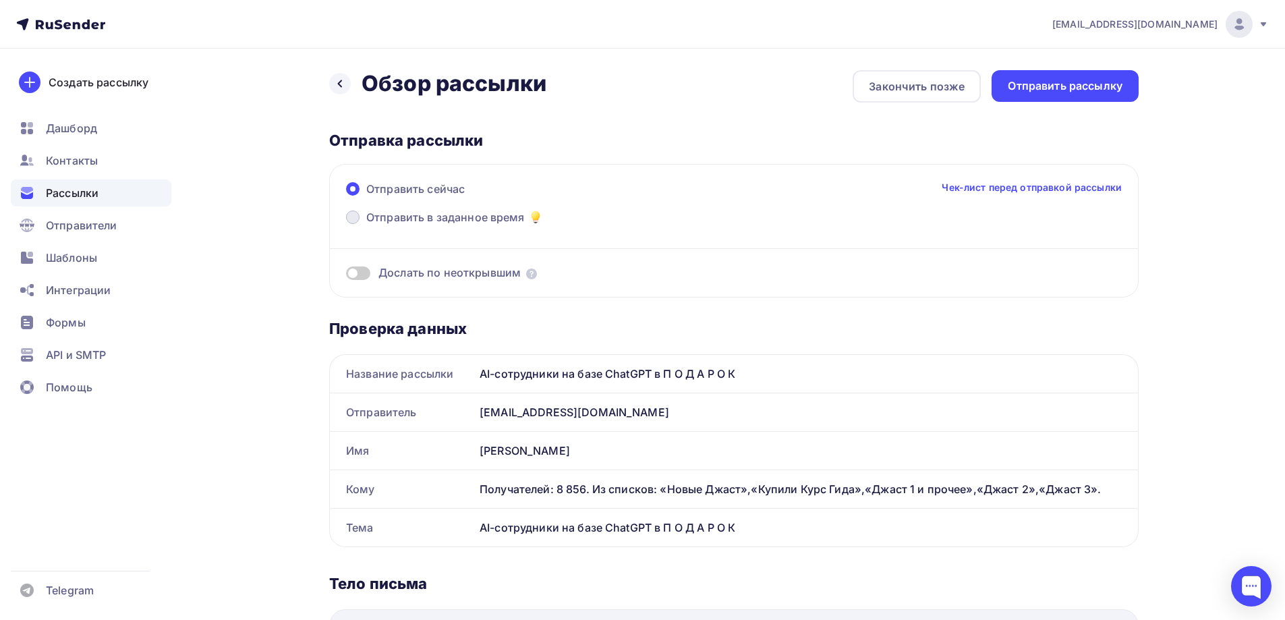
click at [355, 218] on span at bounding box center [352, 216] width 13 height 13
click at [366, 225] on input "Отправить в заданное время" at bounding box center [366, 225] width 0 height 0
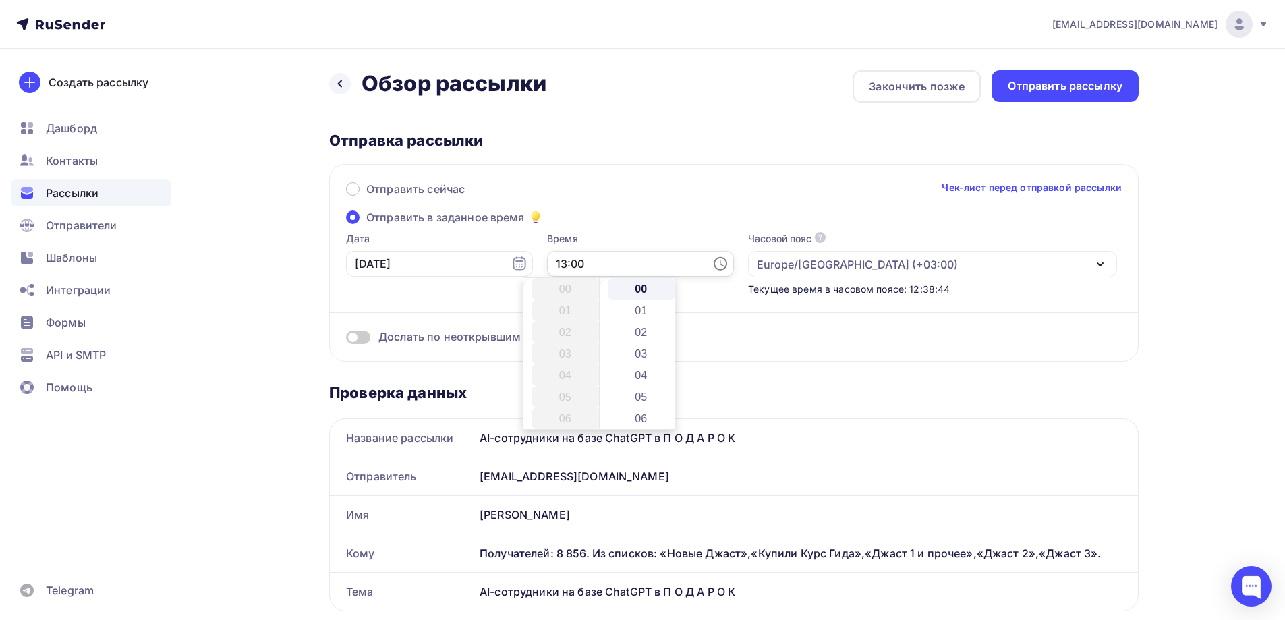
click at [554, 269] on input "13:00" at bounding box center [640, 264] width 187 height 26
click at [559, 378] on li "17" at bounding box center [566, 375] width 69 height 22
type input "17:00"
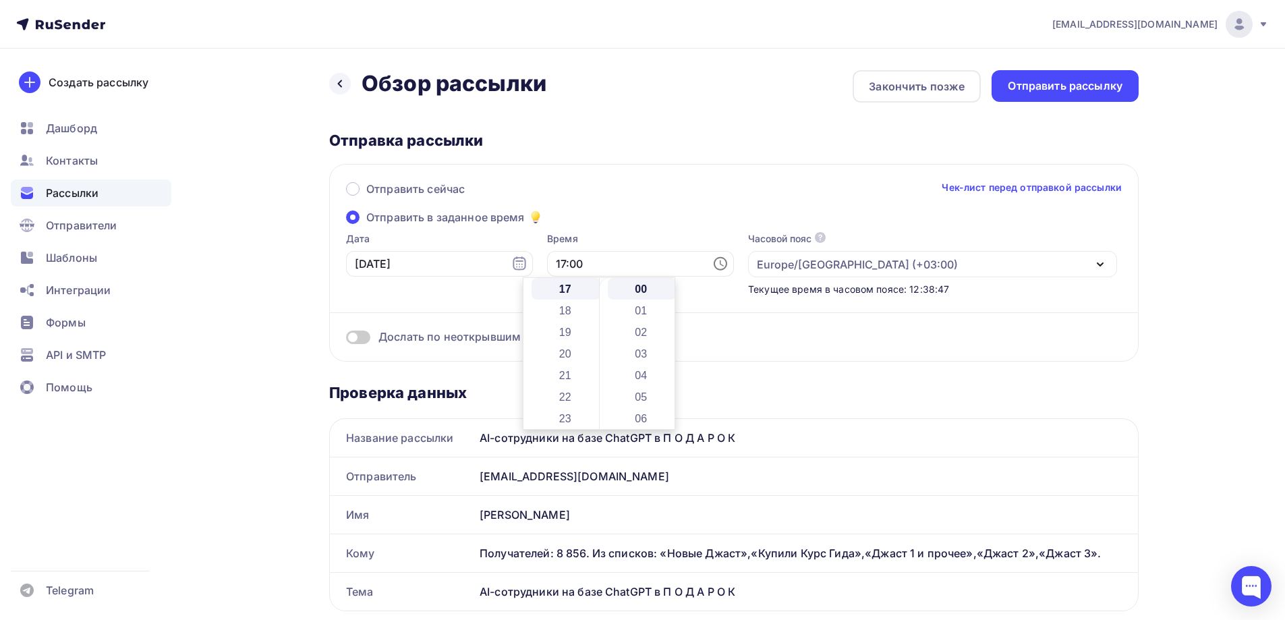
click at [624, 229] on div "Отправить сейчас Чек-лист перед отправкой рассылки Отправить в заданное время Д…" at bounding box center [734, 263] width 810 height 198
click at [367, 338] on span at bounding box center [358, 337] width 24 height 13
click at [346, 339] on input "checkbox" at bounding box center [346, 339] width 0 height 0
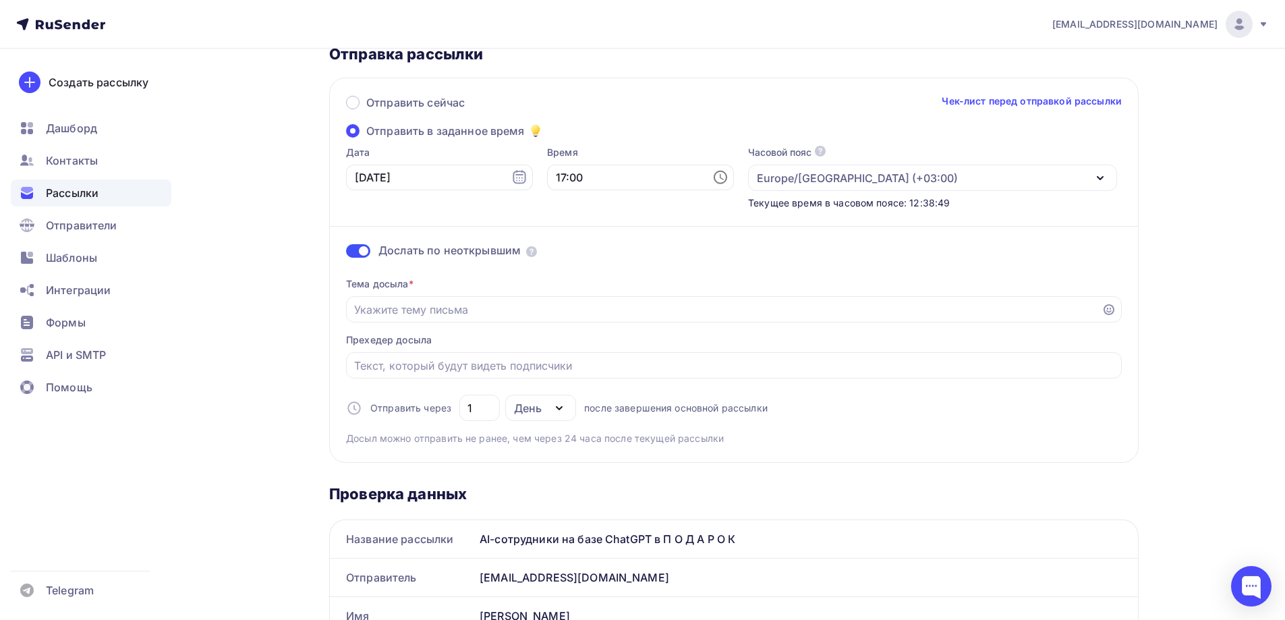
scroll to position [202, 0]
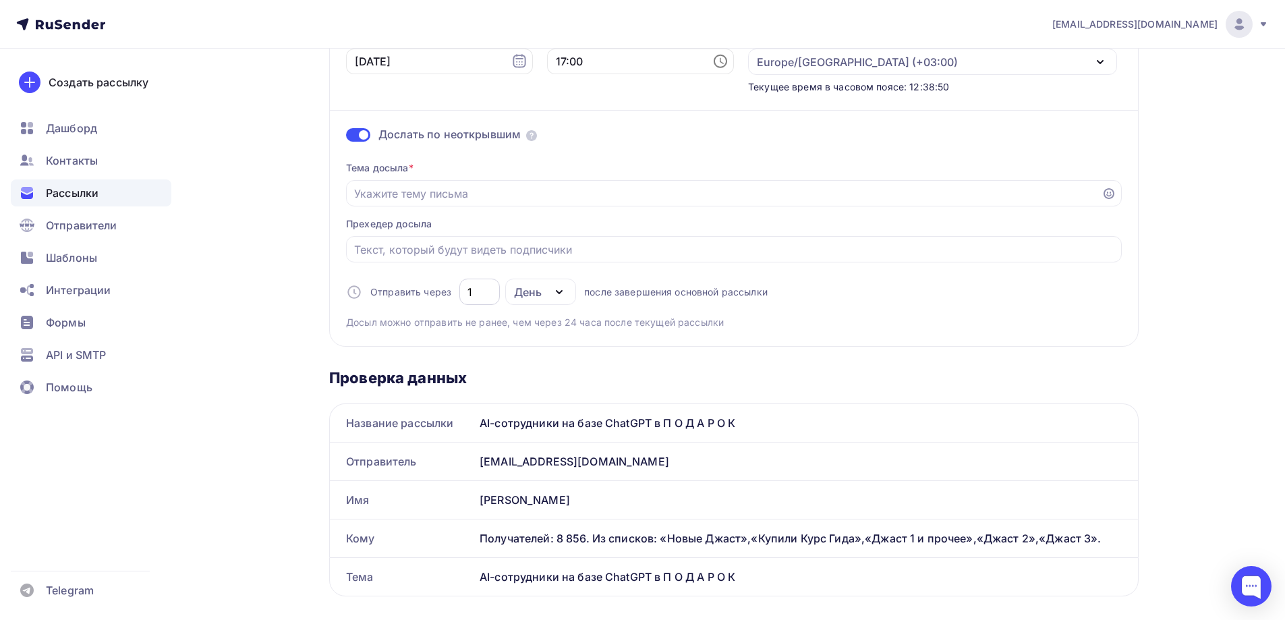
click at [478, 292] on input "1" at bounding box center [480, 292] width 25 height 16
type input "2"
drag, startPoint x: 754, startPoint y: 422, endPoint x: 475, endPoint y: 420, distance: 279.3
click at [475, 420] on div "AI-сотрудники на базе ChatGPT в П О Д А Р О К" at bounding box center [806, 423] width 664 height 38
copy div "AI-сотрудники на базе ChatGPT в П О Д А Р О К"
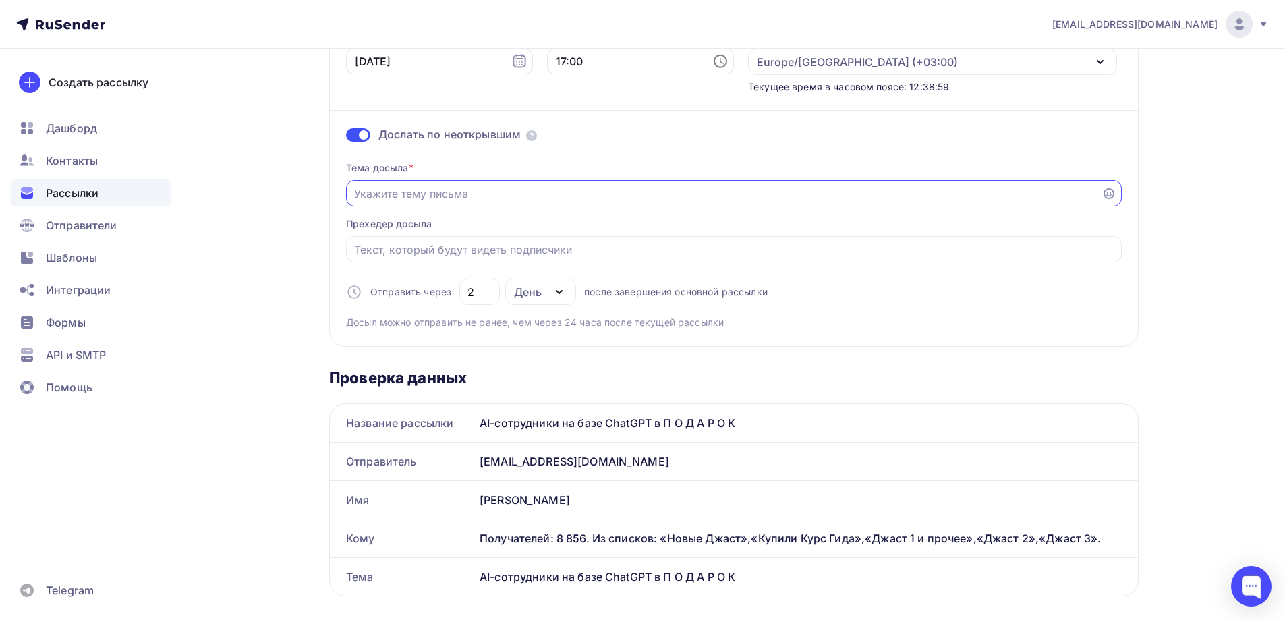
paste input "AI-сотрудники на базе ChatGPT в П О Д А Р О К"
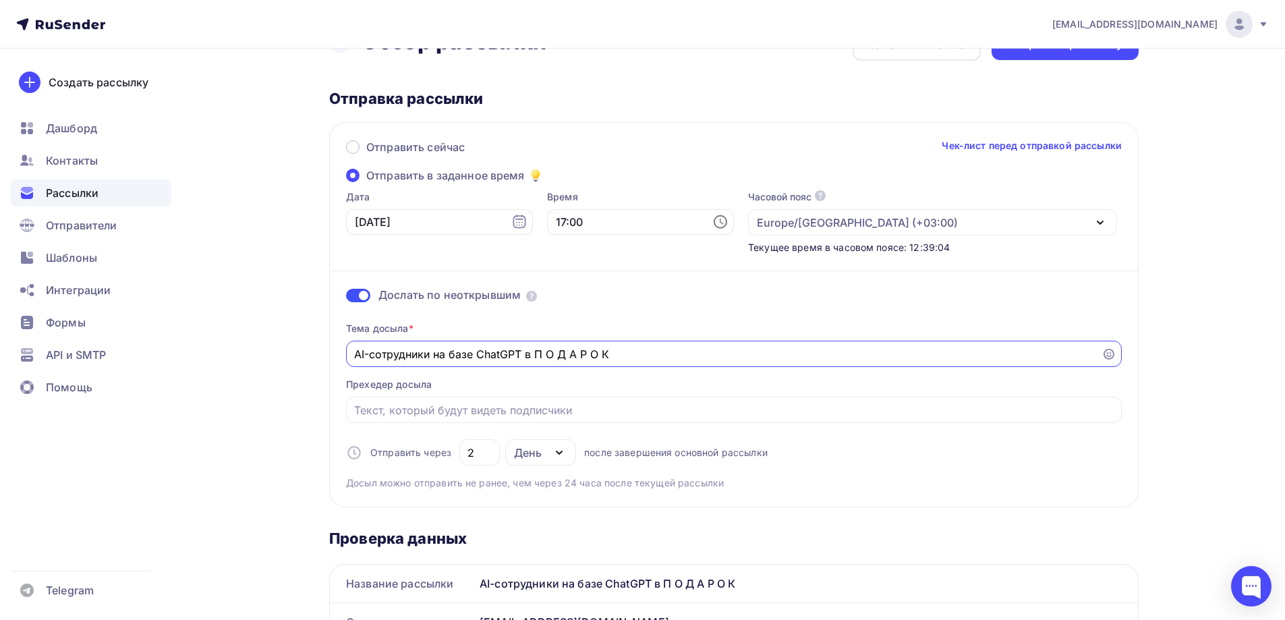
scroll to position [0, 0]
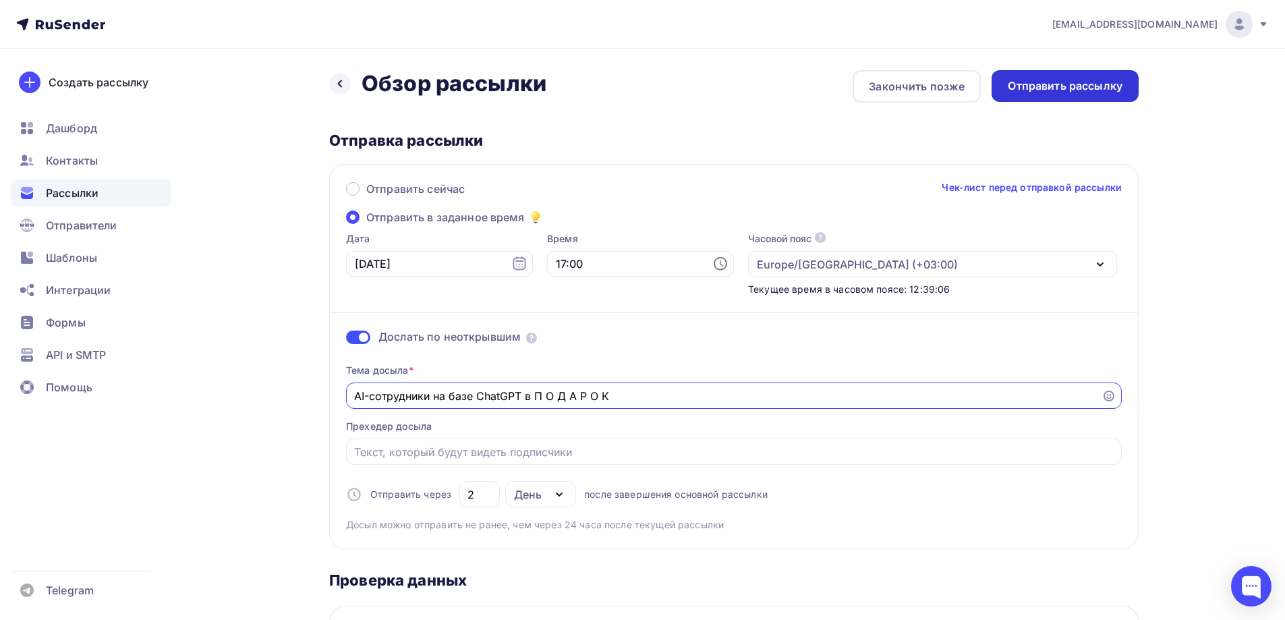
type input "AI-сотрудники на базе ChatGPT в П О Д А Р О К"
click at [1054, 80] on div "Отправить рассылку" at bounding box center [1065, 86] width 115 height 16
